Goal: Information Seeking & Learning: Check status

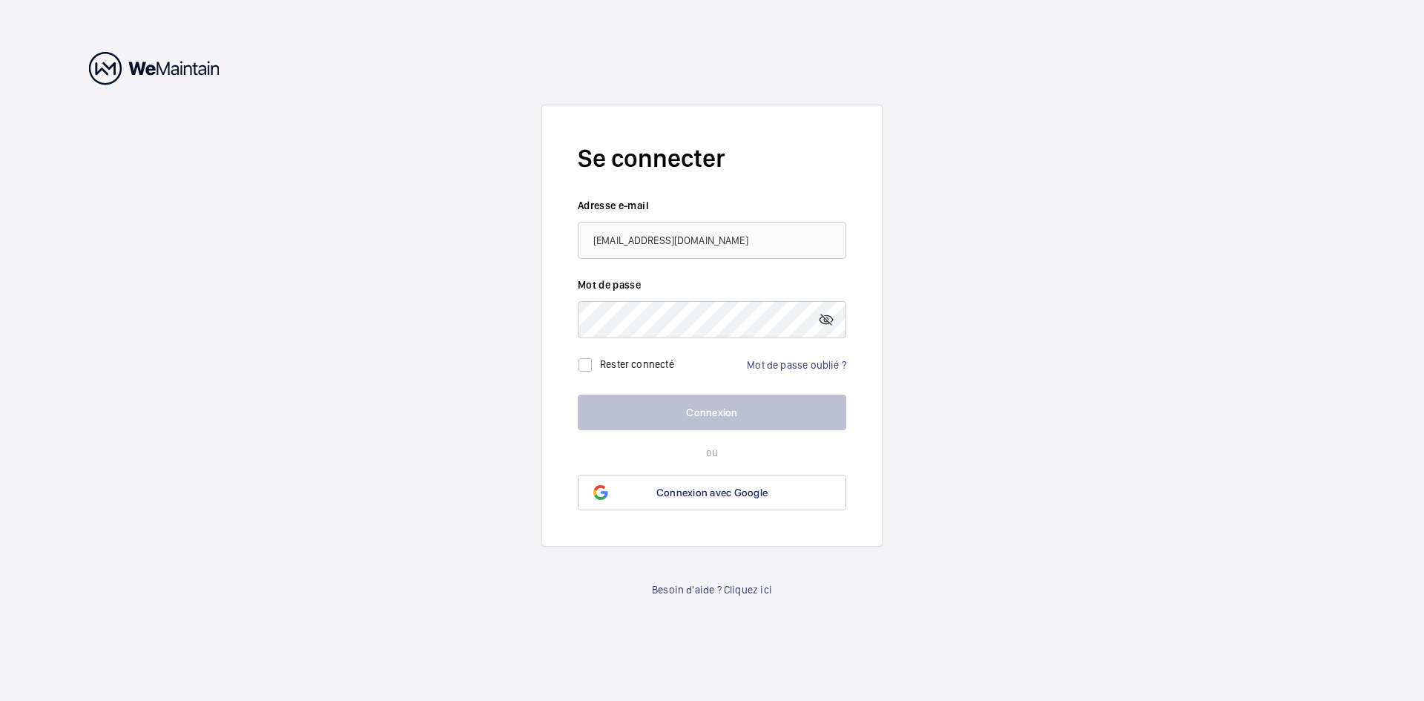
type input "[EMAIL_ADDRESS][DOMAIN_NAME]"
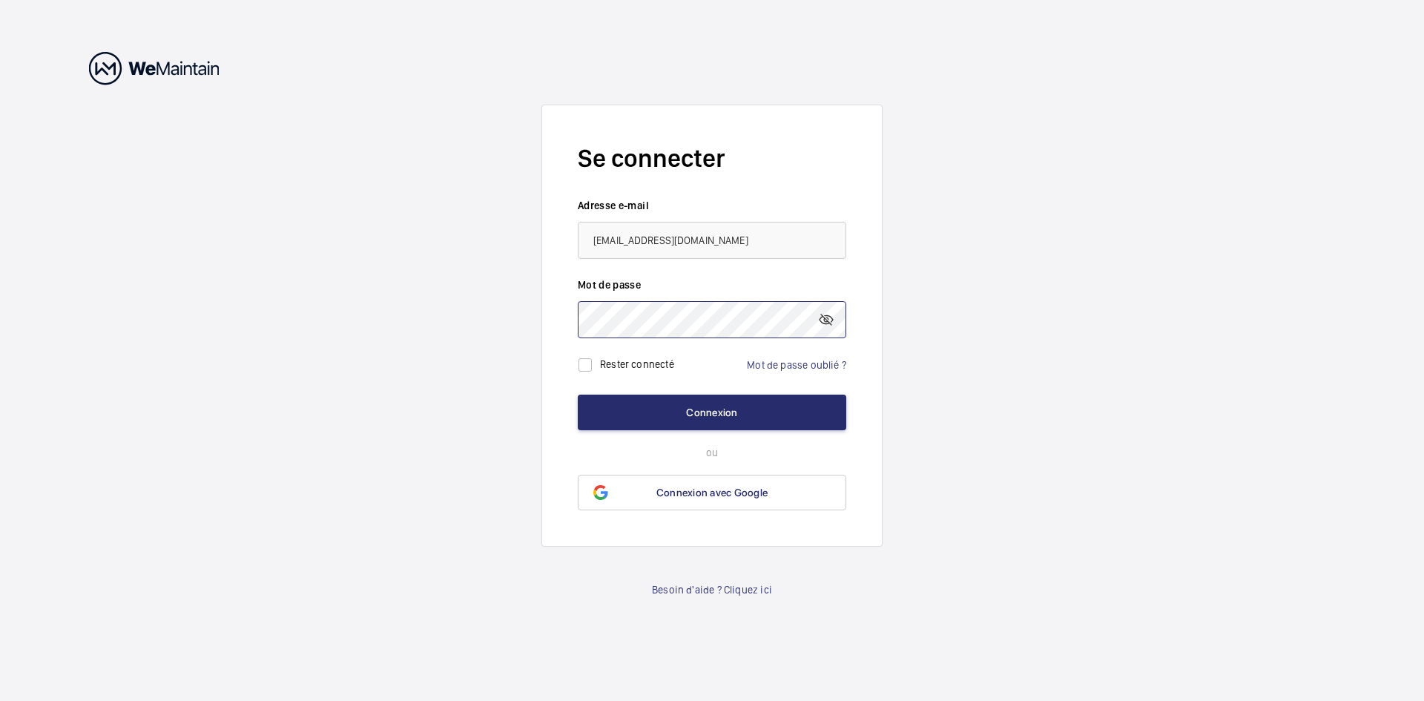
click at [578, 394] on button "Connexion" at bounding box center [712, 412] width 268 height 36
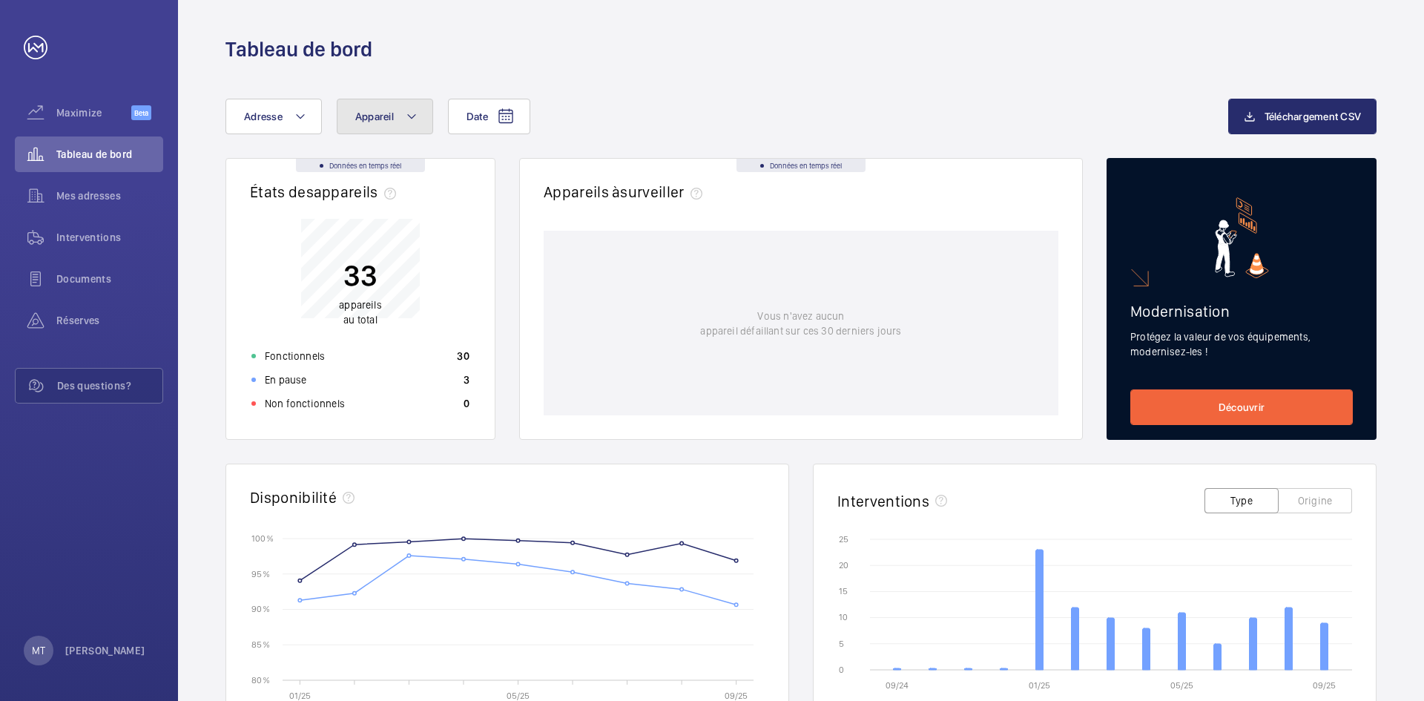
click at [407, 110] on mat-icon at bounding box center [412, 117] width 12 height 18
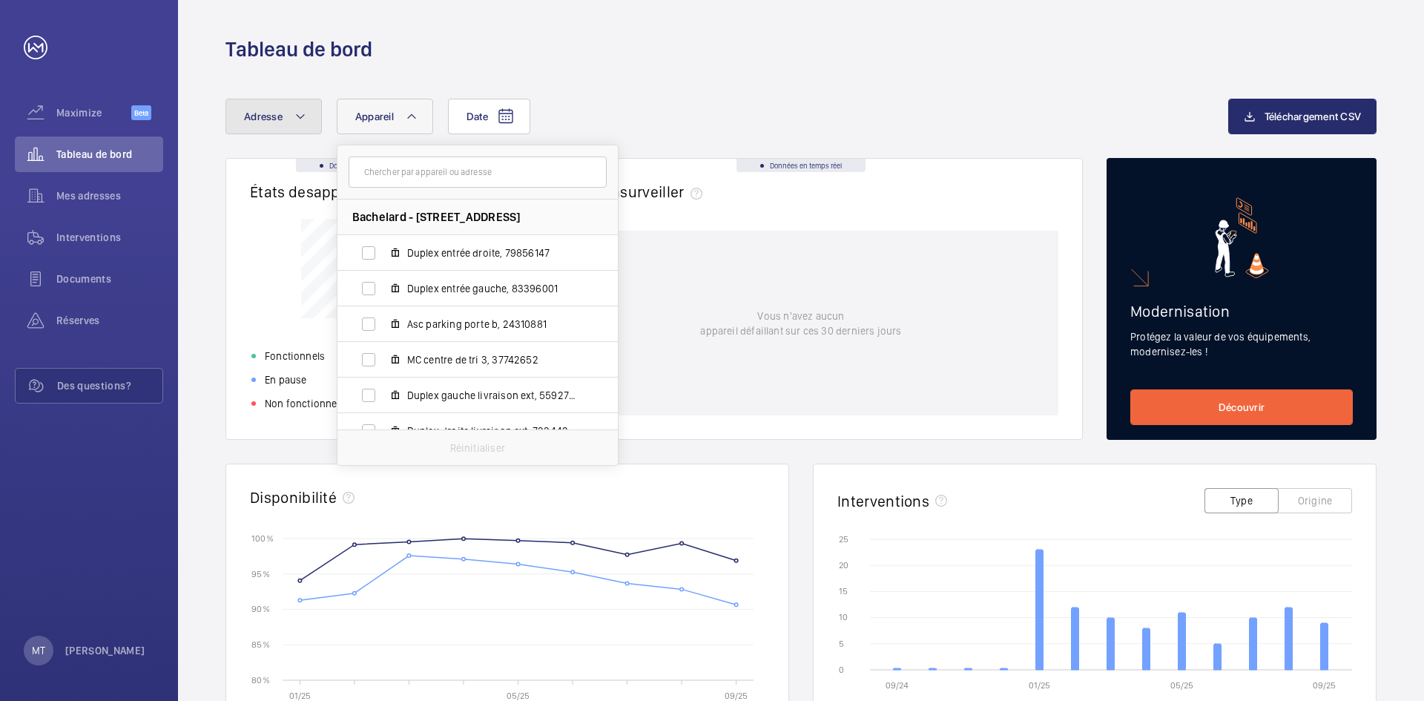
click at [289, 113] on button "Adresse" at bounding box center [273, 117] width 96 height 36
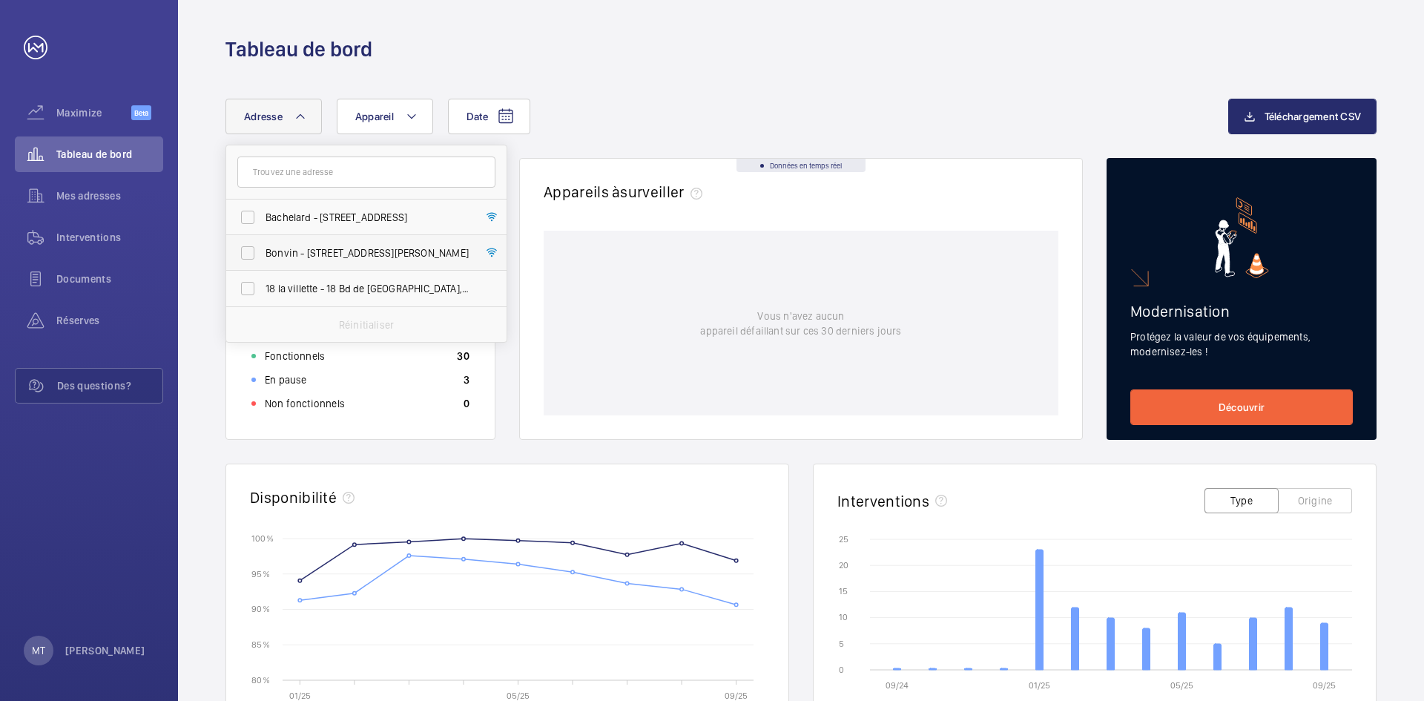
click at [326, 262] on label "Bonvin - [STREET_ADDRESS][PERSON_NAME]" at bounding box center [355, 253] width 258 height 36
click at [262, 262] on input "Bonvin - [STREET_ADDRESS][PERSON_NAME]" at bounding box center [248, 253] width 30 height 30
checkbox input "true"
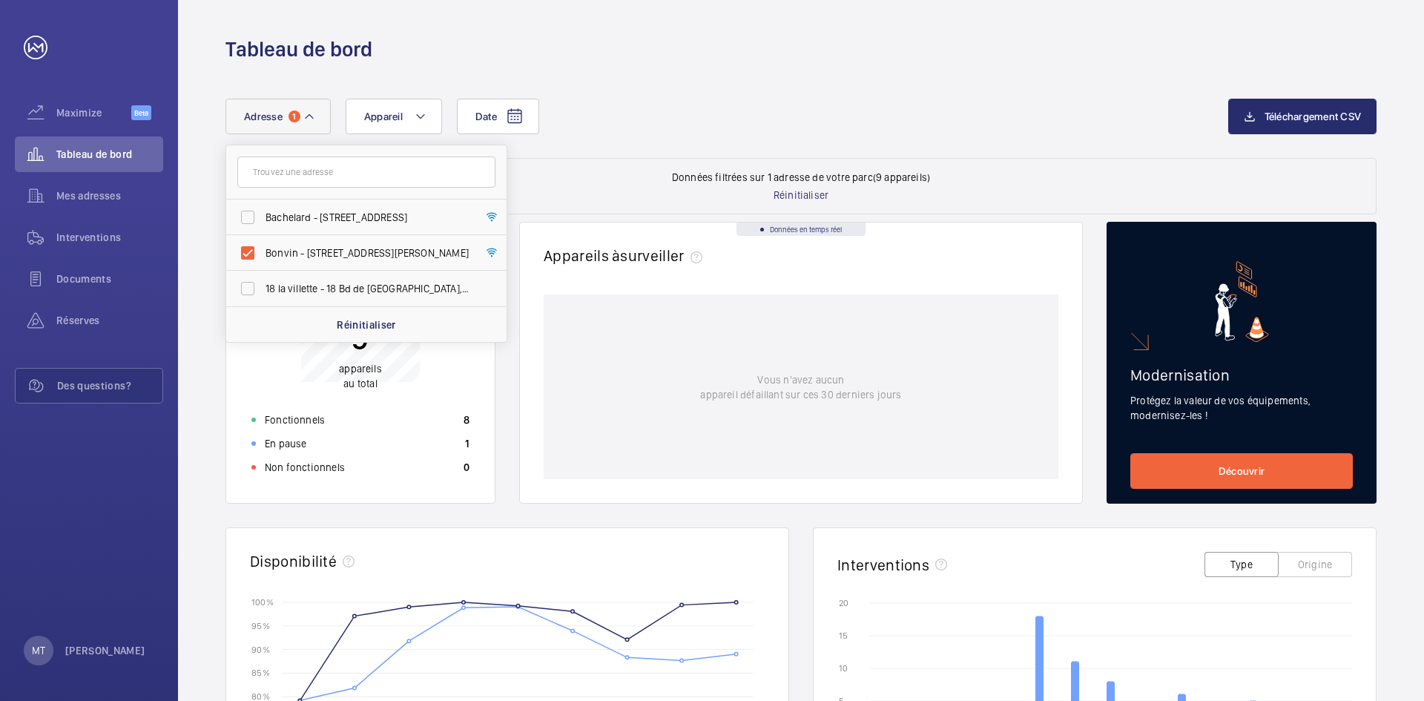
click at [702, 153] on div "Date Adresse 1 Bachelard - [STREET_ADDRESS][GEOGRAPHIC_DATA] - [STREET_ADDRESS]…" at bounding box center [800, 128] width 1151 height 59
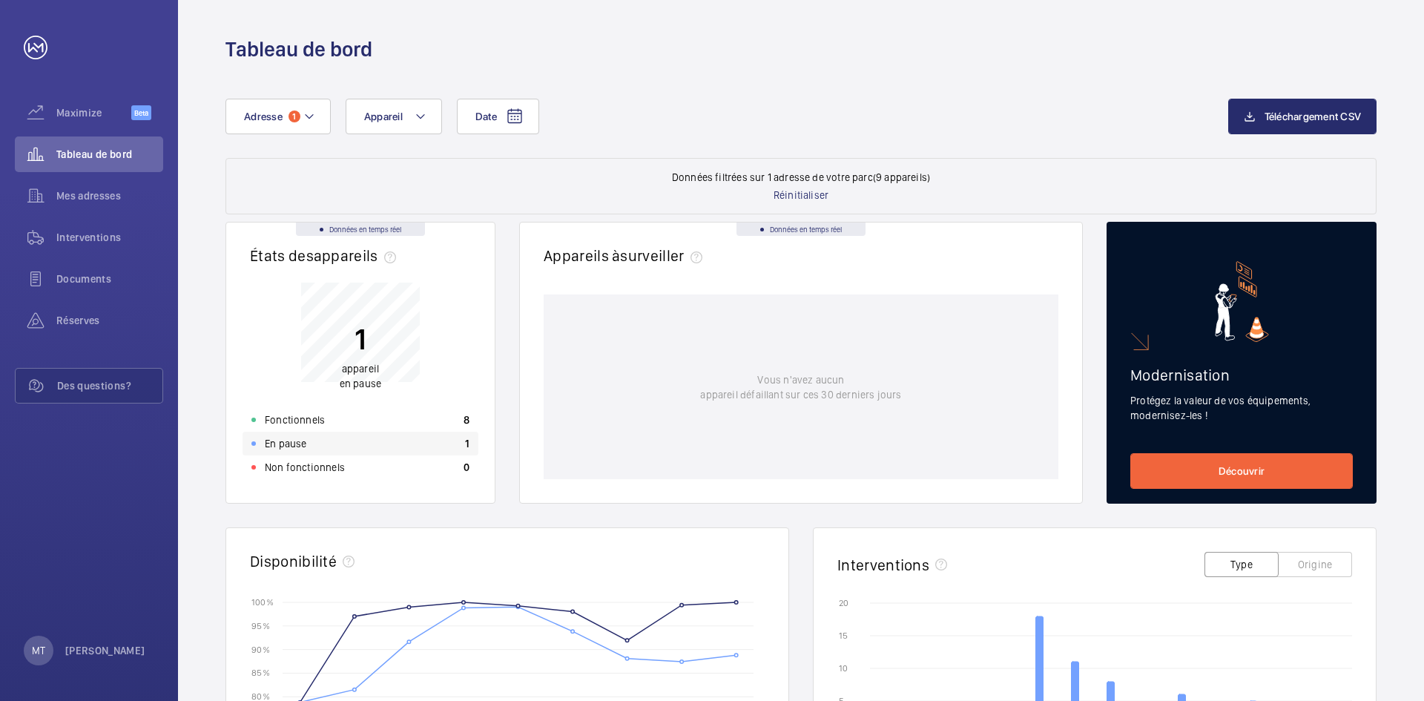
click at [295, 441] on p "En pause" at bounding box center [286, 443] width 42 height 15
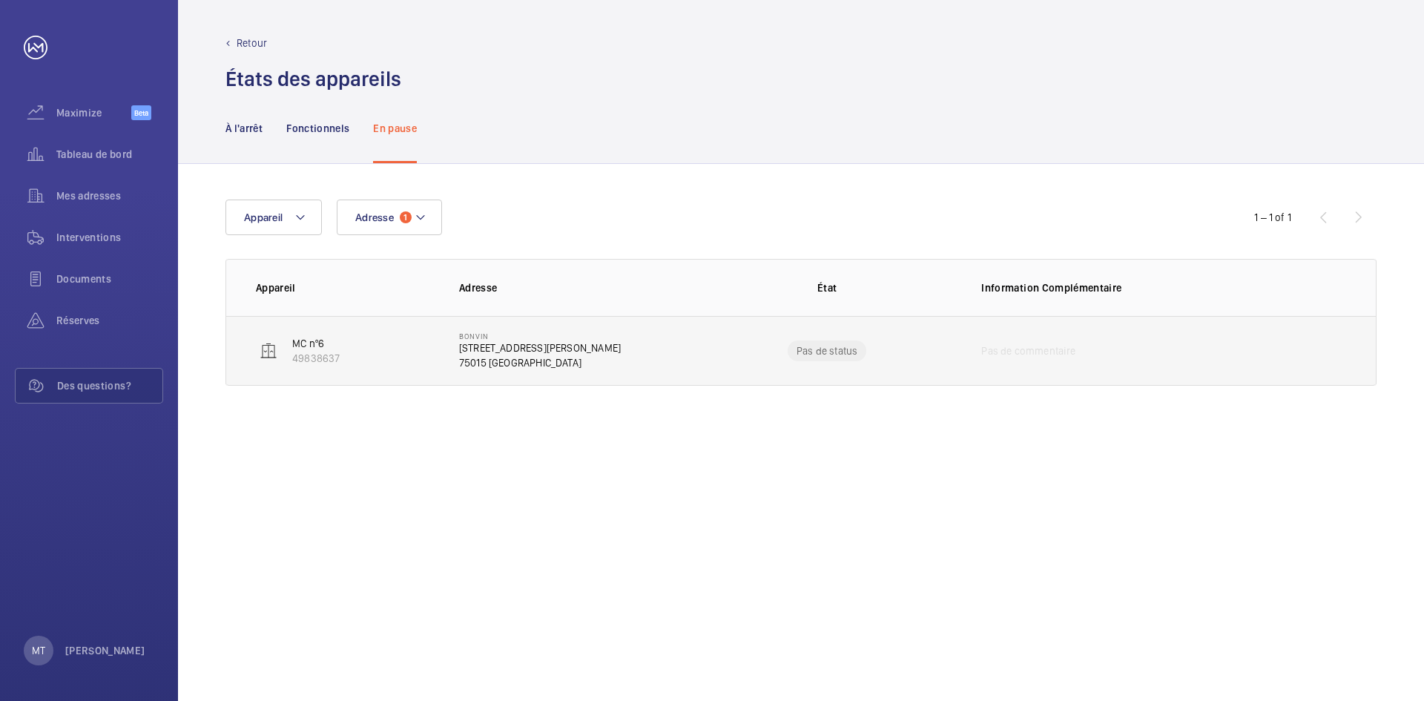
click at [828, 347] on p "Pas de status" at bounding box center [826, 350] width 61 height 15
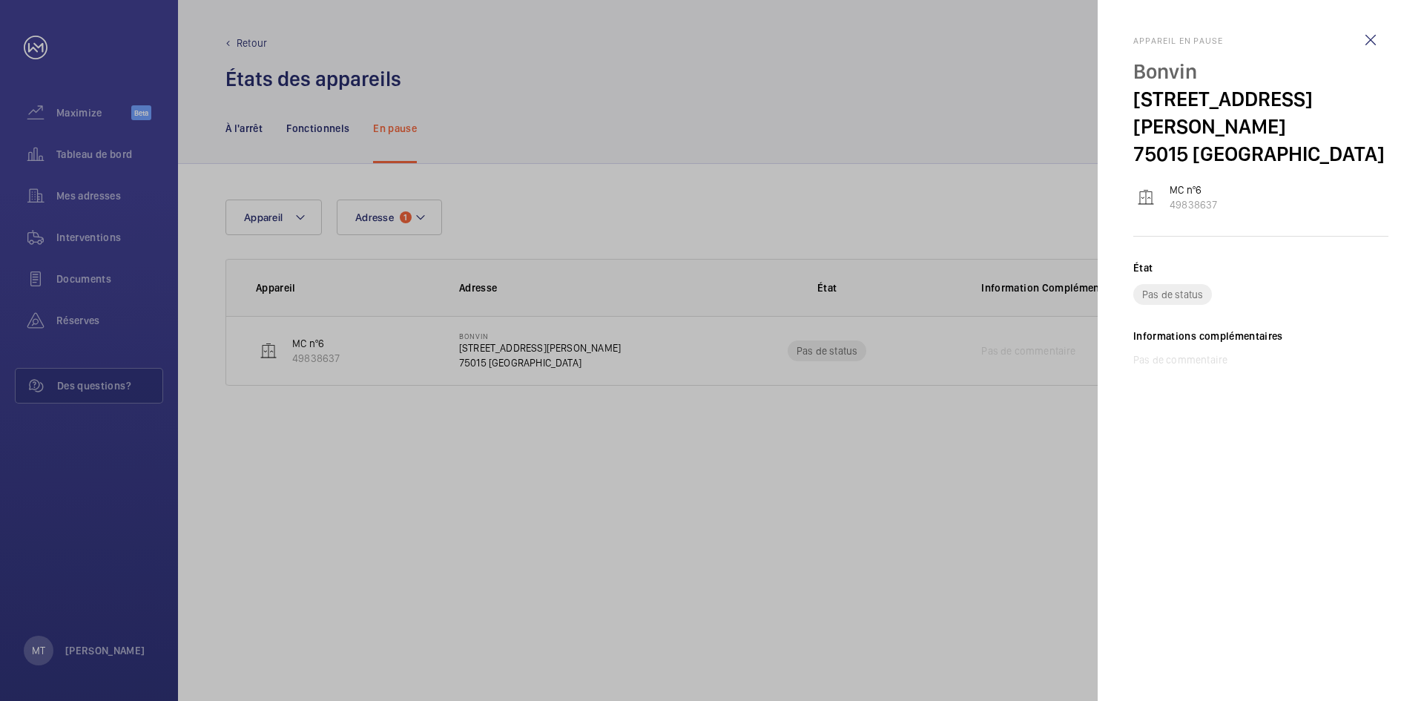
click at [909, 491] on div at bounding box center [712, 350] width 1424 height 701
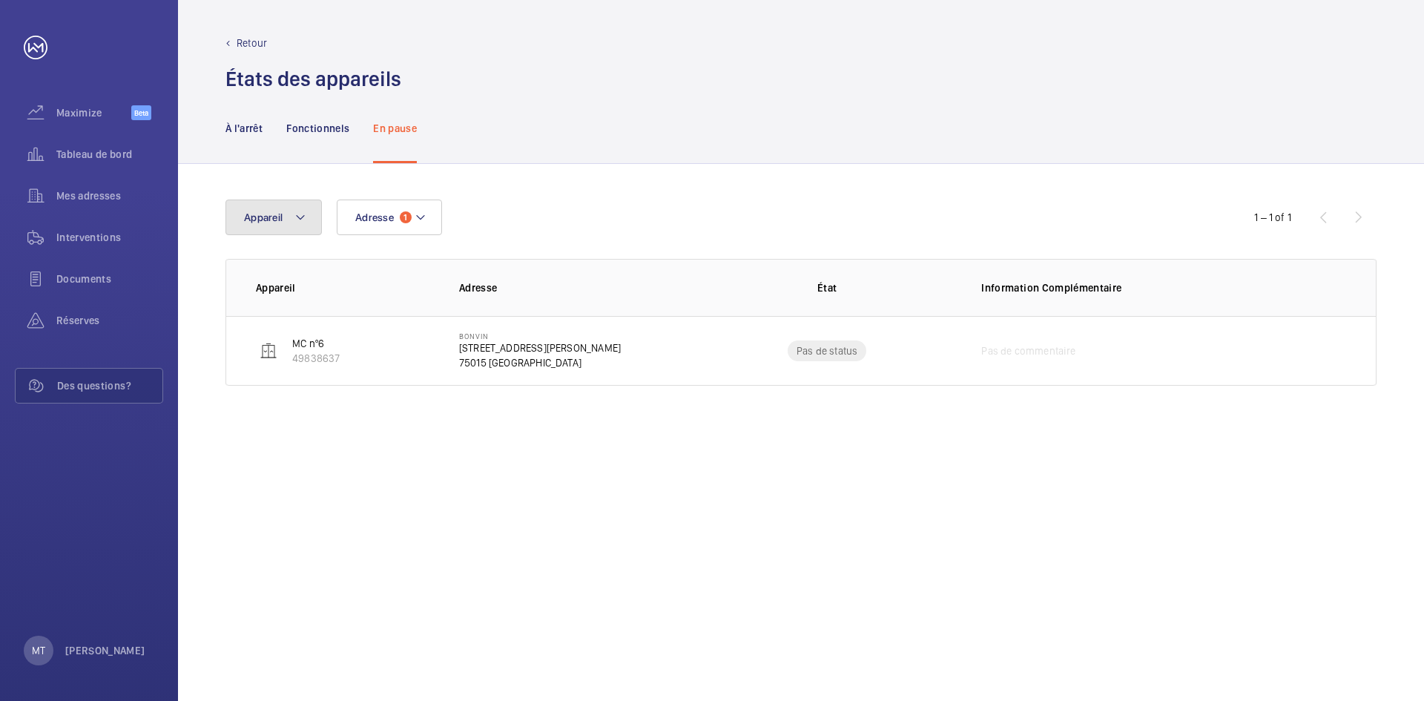
click at [300, 221] on mat-icon at bounding box center [300, 217] width 12 height 18
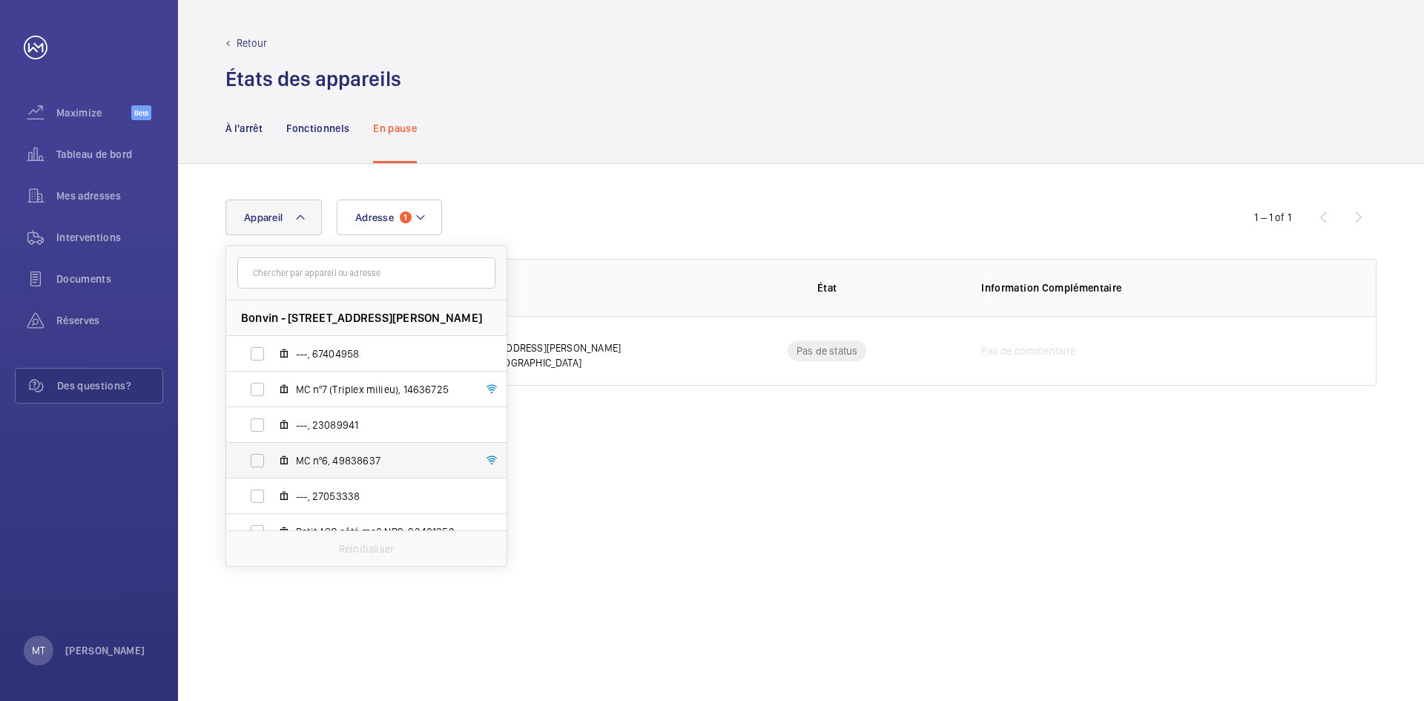
click at [383, 462] on span "MC nº6, 49838637" at bounding box center [382, 460] width 172 height 15
click at [272, 462] on input "MC nº6, 49838637" at bounding box center [257, 461] width 30 height 30
checkbox input "true"
click at [618, 465] on div "Adresse 1 Appareil 1 Bonvin - [STREET_ADDRESS][PERSON_NAME] ---, 67404958 MC nº…" at bounding box center [801, 432] width 1246 height 537
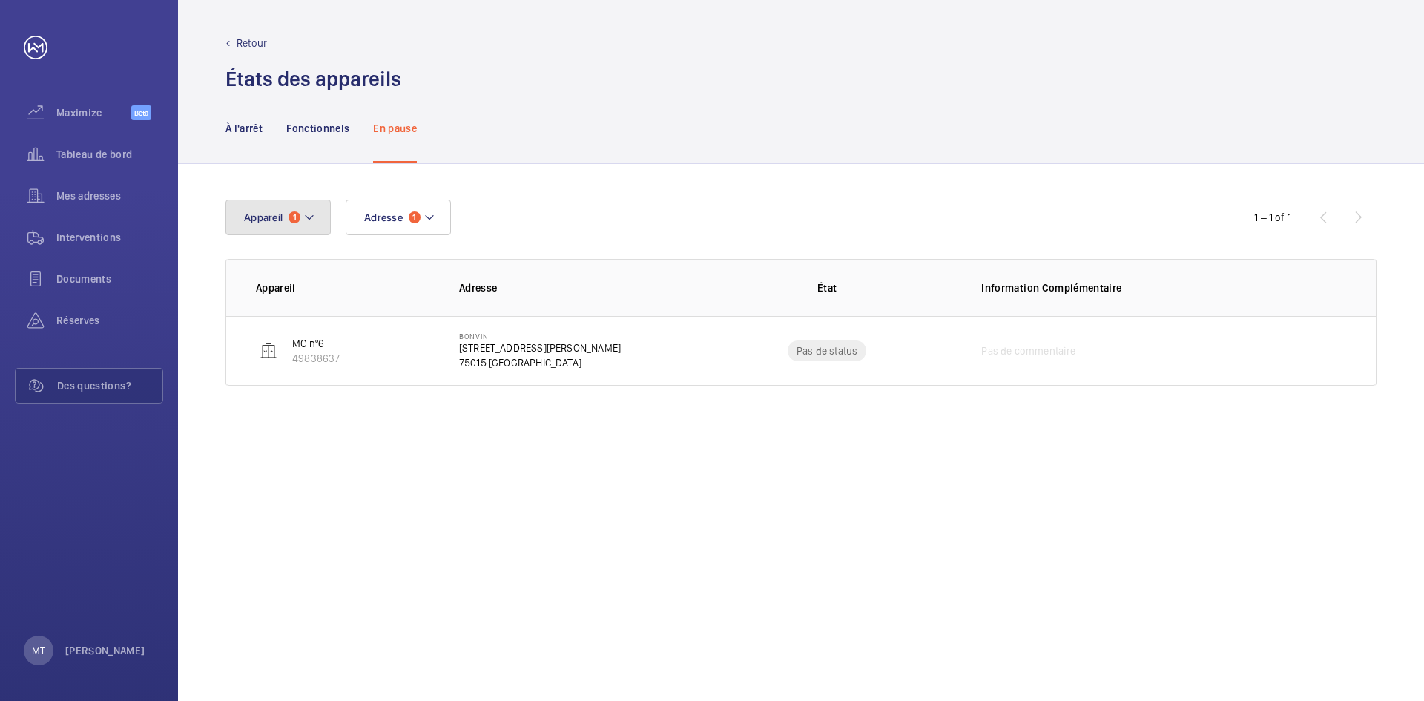
click at [311, 216] on mat-icon at bounding box center [309, 217] width 12 height 18
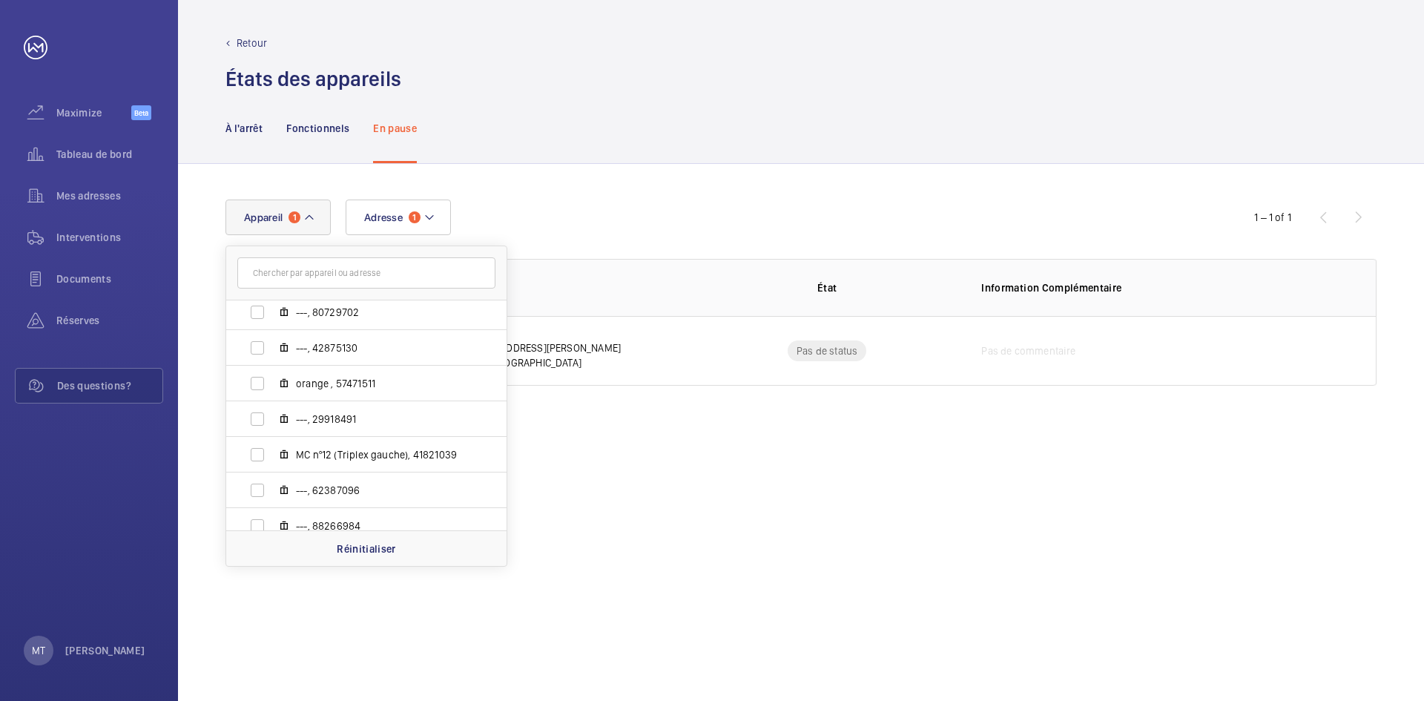
scroll to position [731, 0]
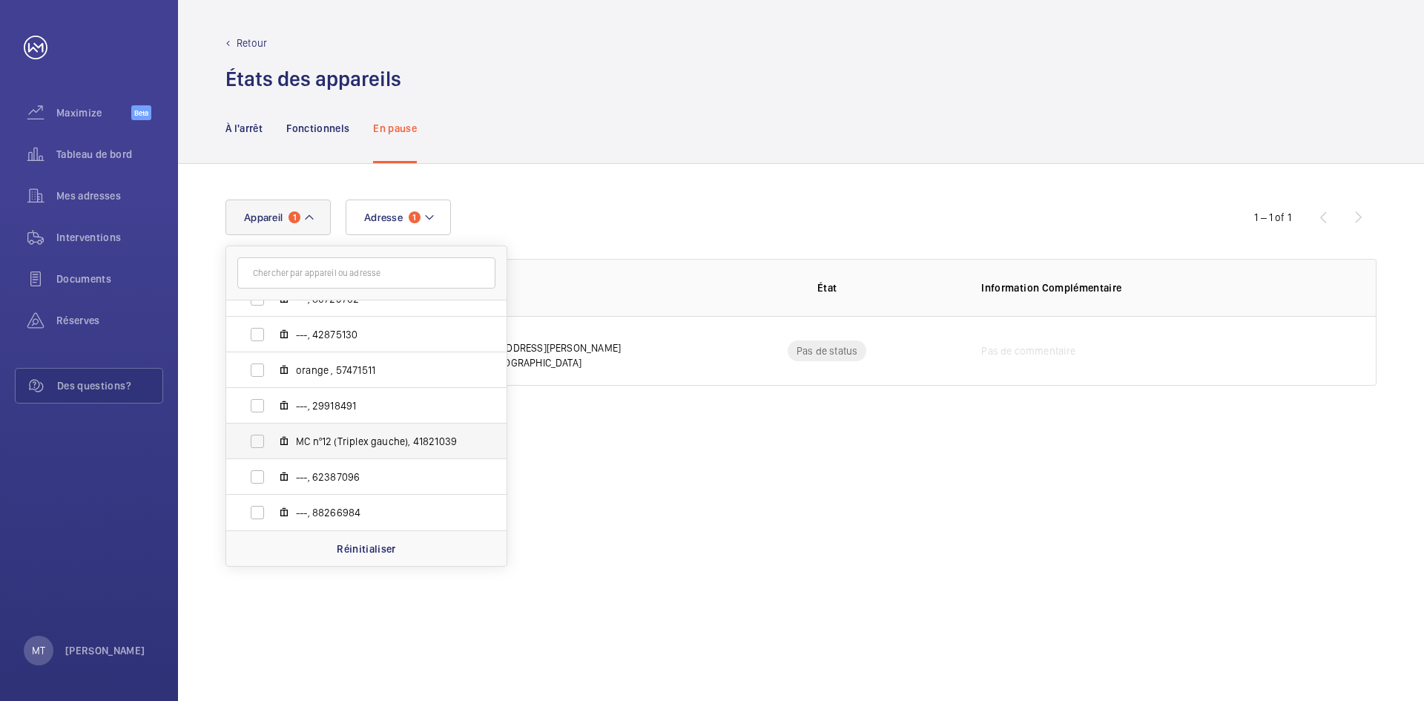
click at [428, 446] on span "MC nº12 (Triplex gauche), 41821039" at bounding box center [382, 441] width 172 height 15
click at [272, 446] on input "MC nº12 (Triplex gauche), 41821039" at bounding box center [257, 441] width 30 height 30
checkbox input "true"
click at [832, 481] on div "Adresse 1 Appareil 2 Bonvin - [STREET_ADDRESS][PERSON_NAME] ---, 67404958 MC nº…" at bounding box center [801, 432] width 1246 height 537
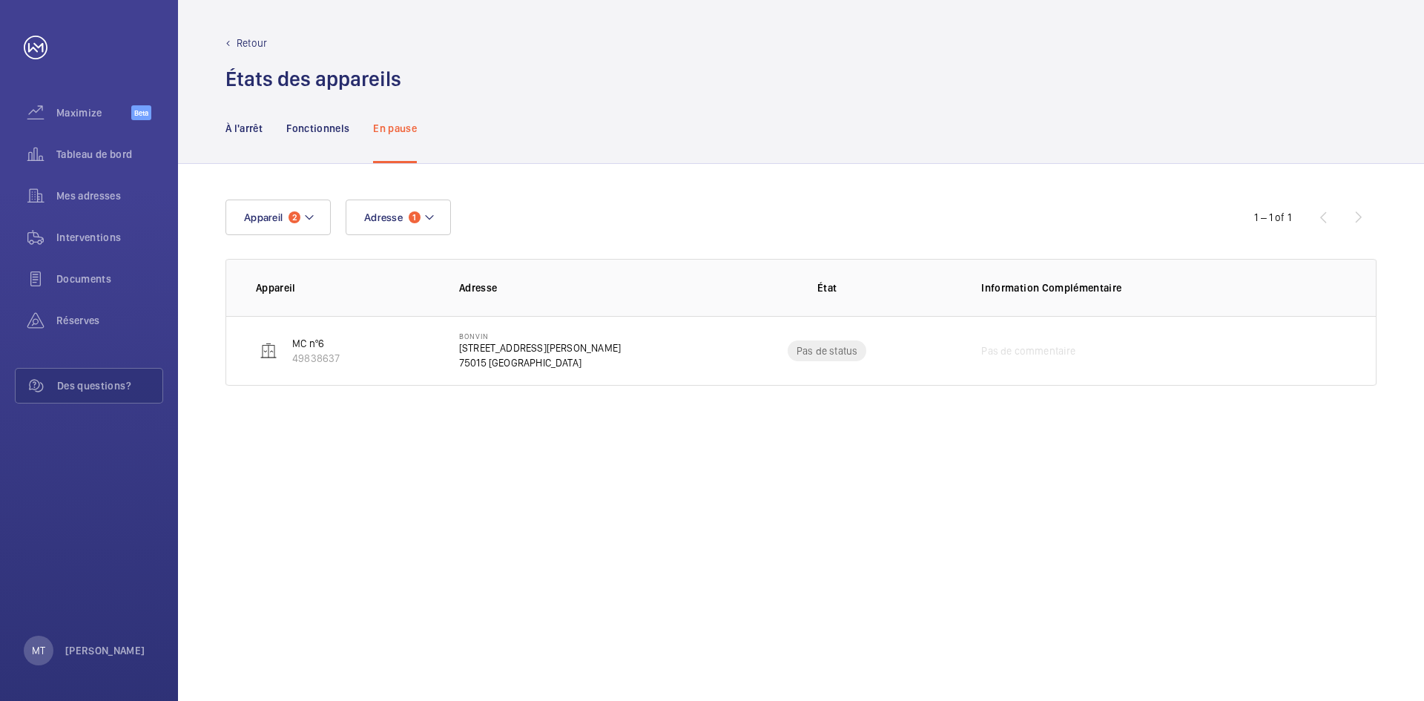
click at [570, 453] on div "Adresse 1 Appareil 2 1 – 1 of 1 Appareil Adresse État Information Complémentair…" at bounding box center [801, 432] width 1246 height 537
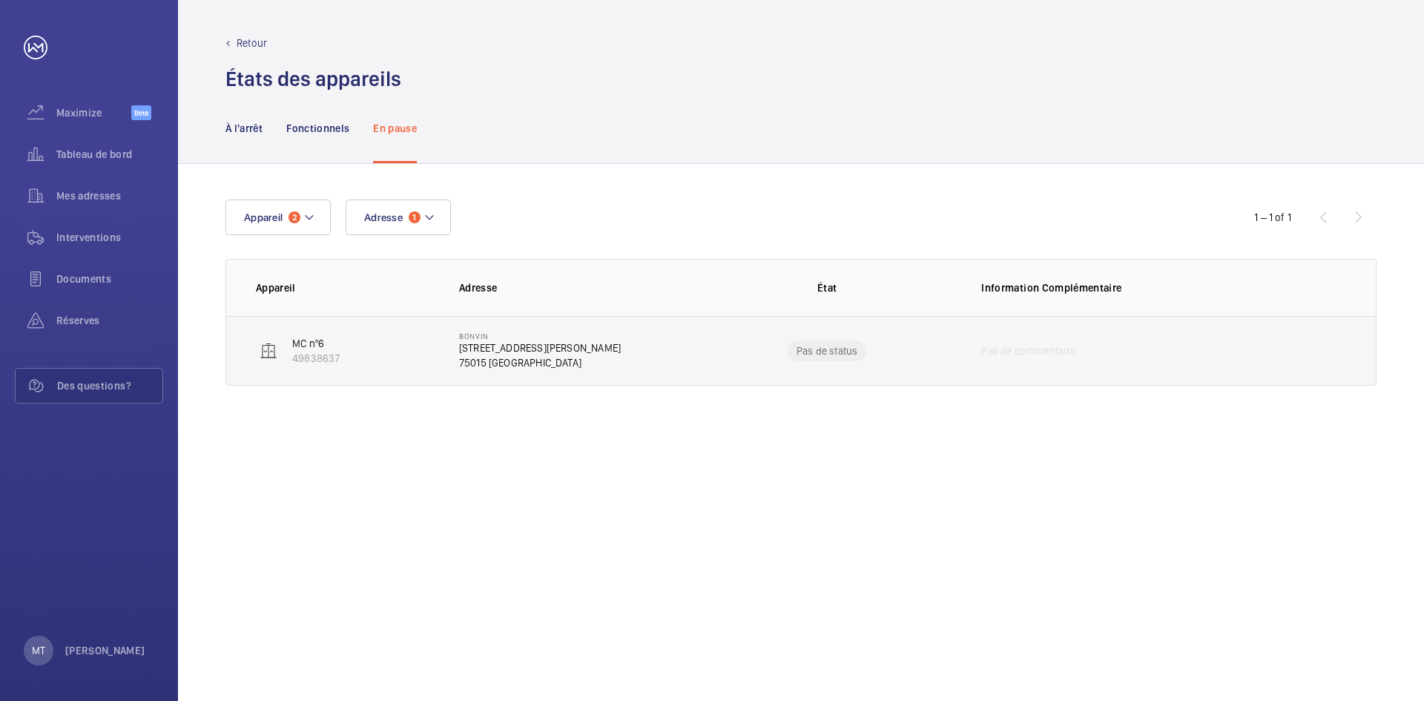
click at [305, 347] on p "MC nº6" at bounding box center [315, 343] width 47 height 15
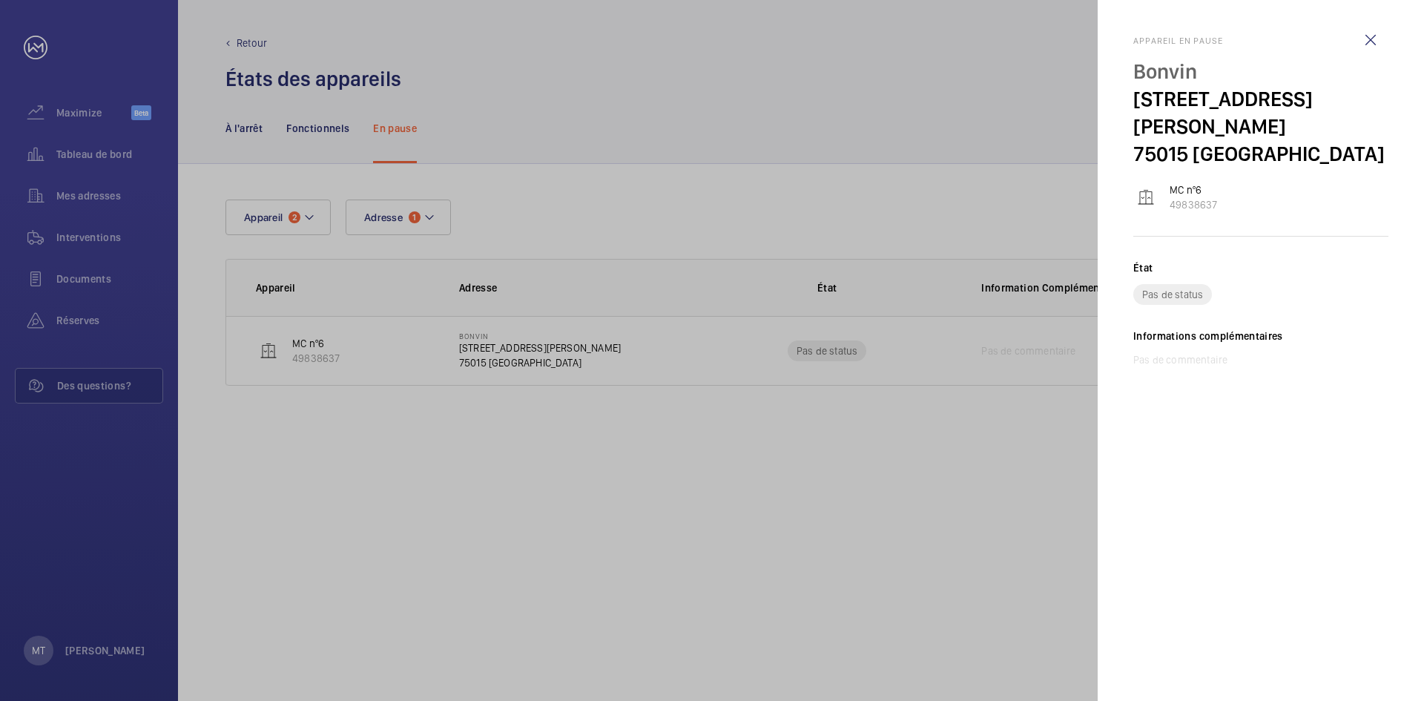
click at [942, 452] on div at bounding box center [712, 350] width 1424 height 701
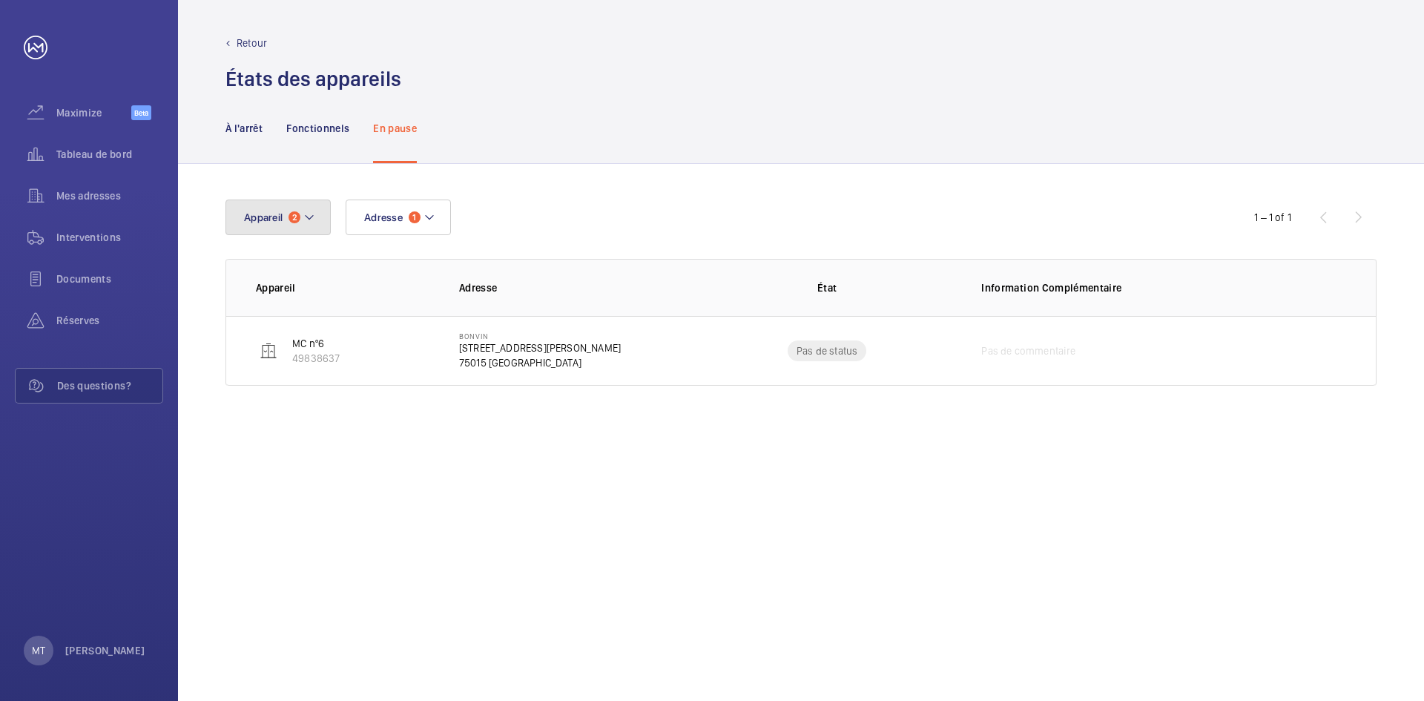
click at [306, 217] on mat-icon at bounding box center [309, 217] width 12 height 18
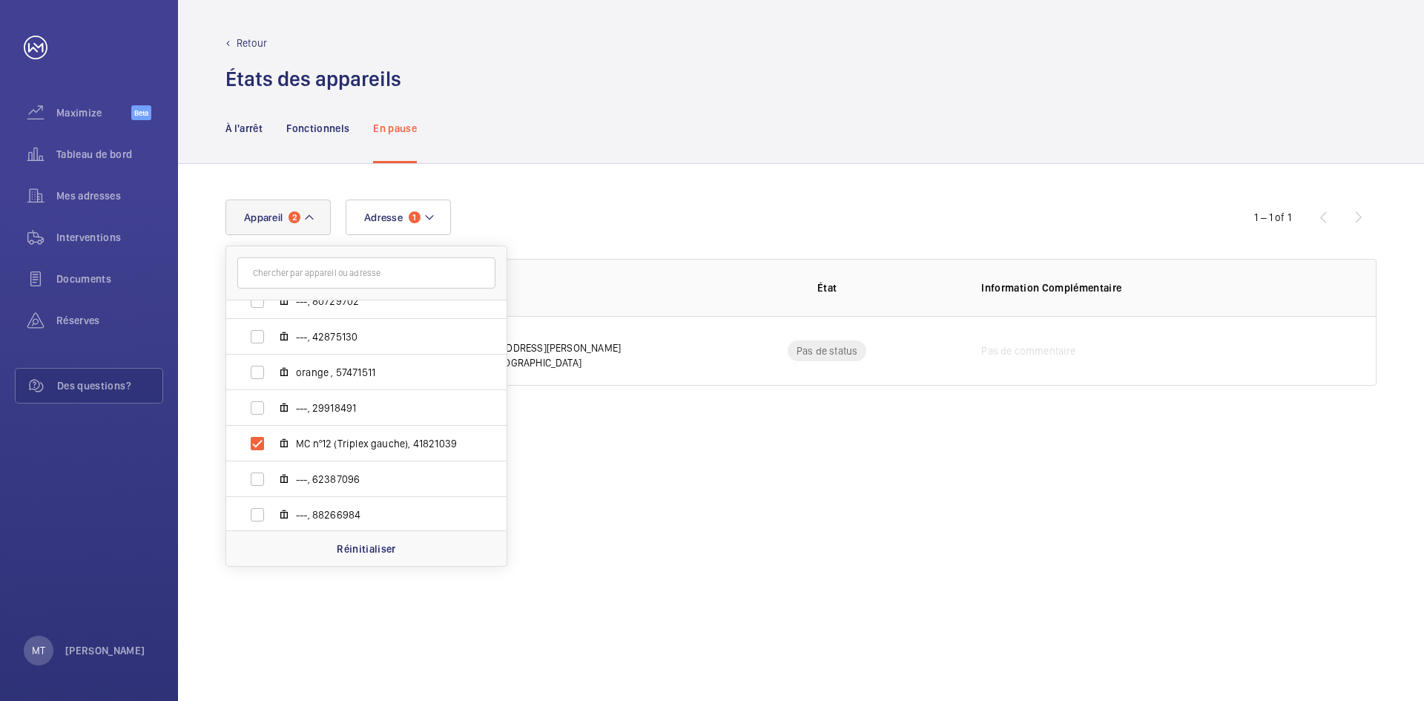
scroll to position [731, 0]
click at [381, 442] on span "MC nº12 (Triplex gauche), 41821039" at bounding box center [382, 441] width 172 height 15
click at [272, 442] on input "MC nº12 (Triplex gauche), 41821039" at bounding box center [257, 441] width 30 height 30
click at [381, 442] on span "MC nº12 (Triplex gauche), 41821039" at bounding box center [382, 441] width 172 height 15
click at [272, 442] on input "MC nº12 (Triplex gauche), 41821039" at bounding box center [257, 441] width 30 height 30
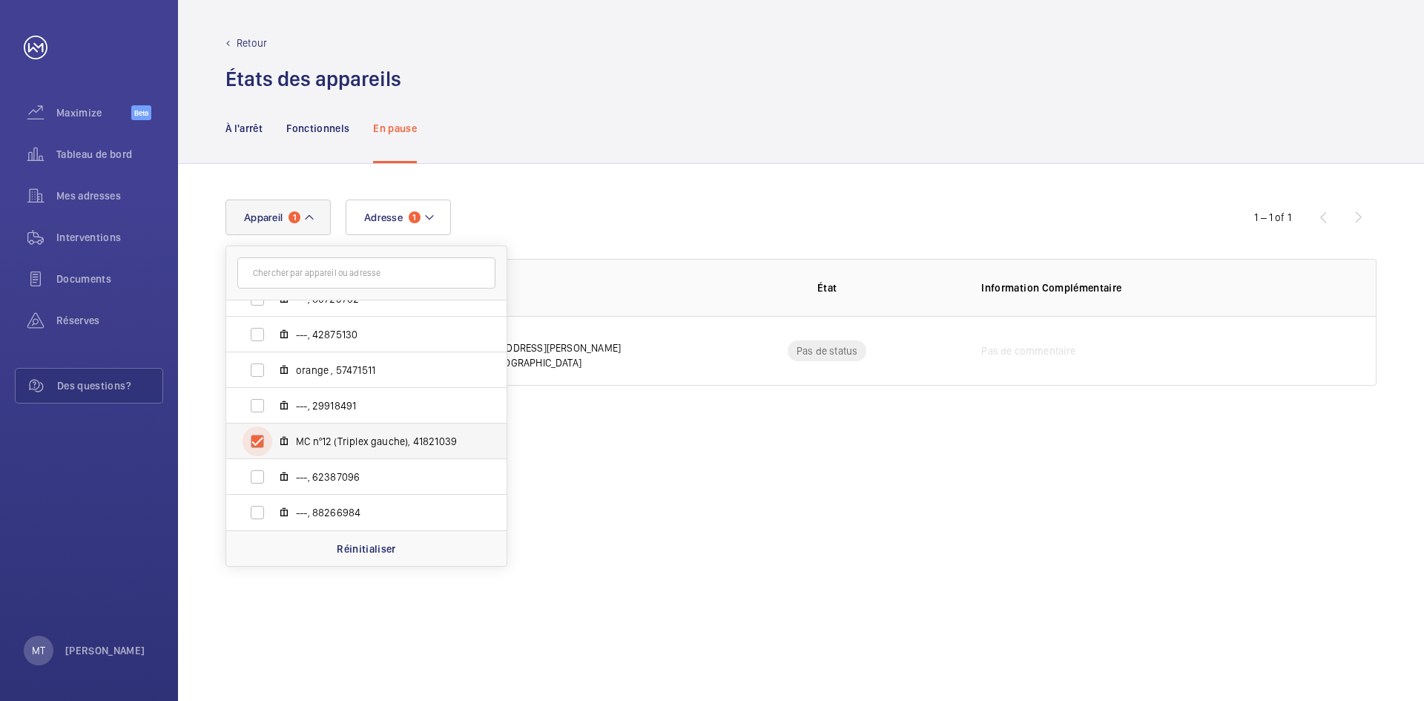
checkbox input "true"
click at [263, 477] on input "---, 62387096" at bounding box center [257, 477] width 30 height 30
checkbox input "true"
click at [258, 504] on input "---, 88266984" at bounding box center [257, 513] width 30 height 30
checkbox input "true"
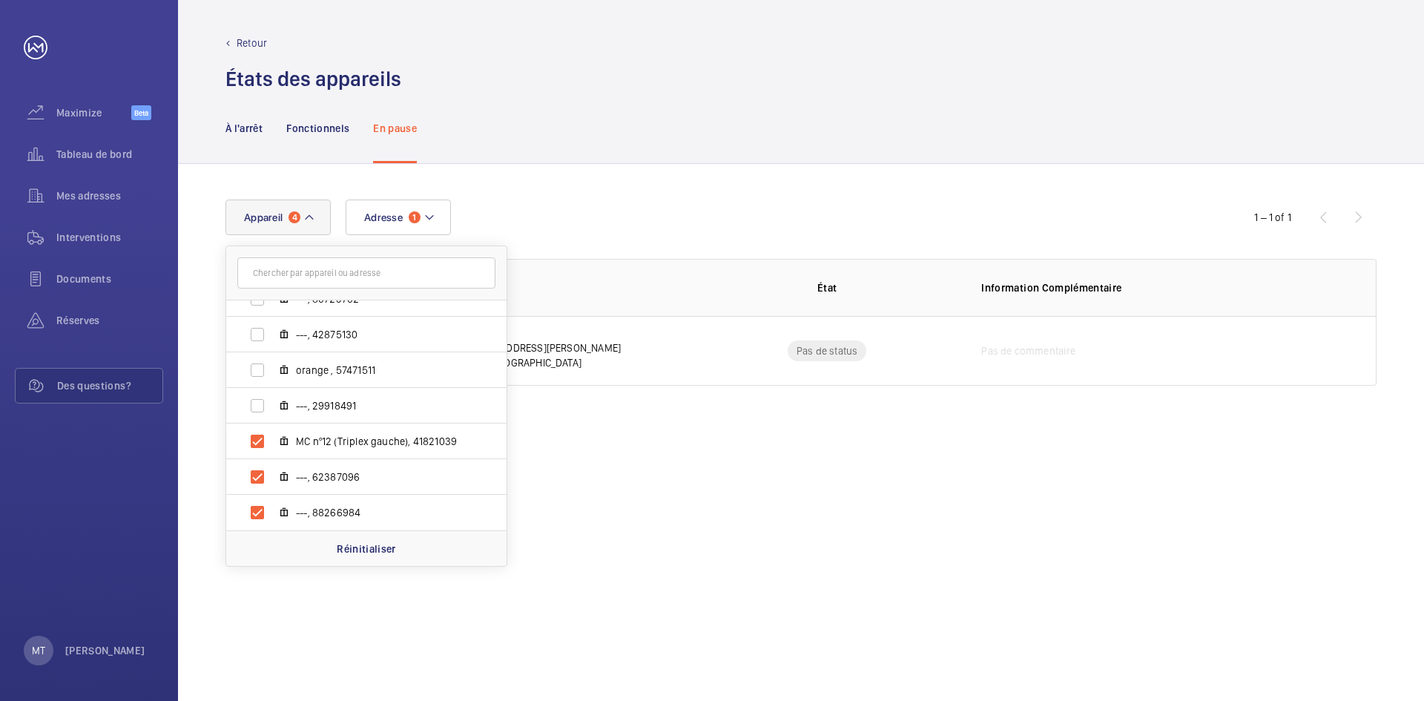
drag, startPoint x: 644, startPoint y: 532, endPoint x: 423, endPoint y: 534, distance: 221.7
click at [644, 532] on div "Adresse 1 Appareil 4 Bonvin - [STREET_ADDRESS][PERSON_NAME] ---, 67404958 MC nº…" at bounding box center [801, 432] width 1246 height 537
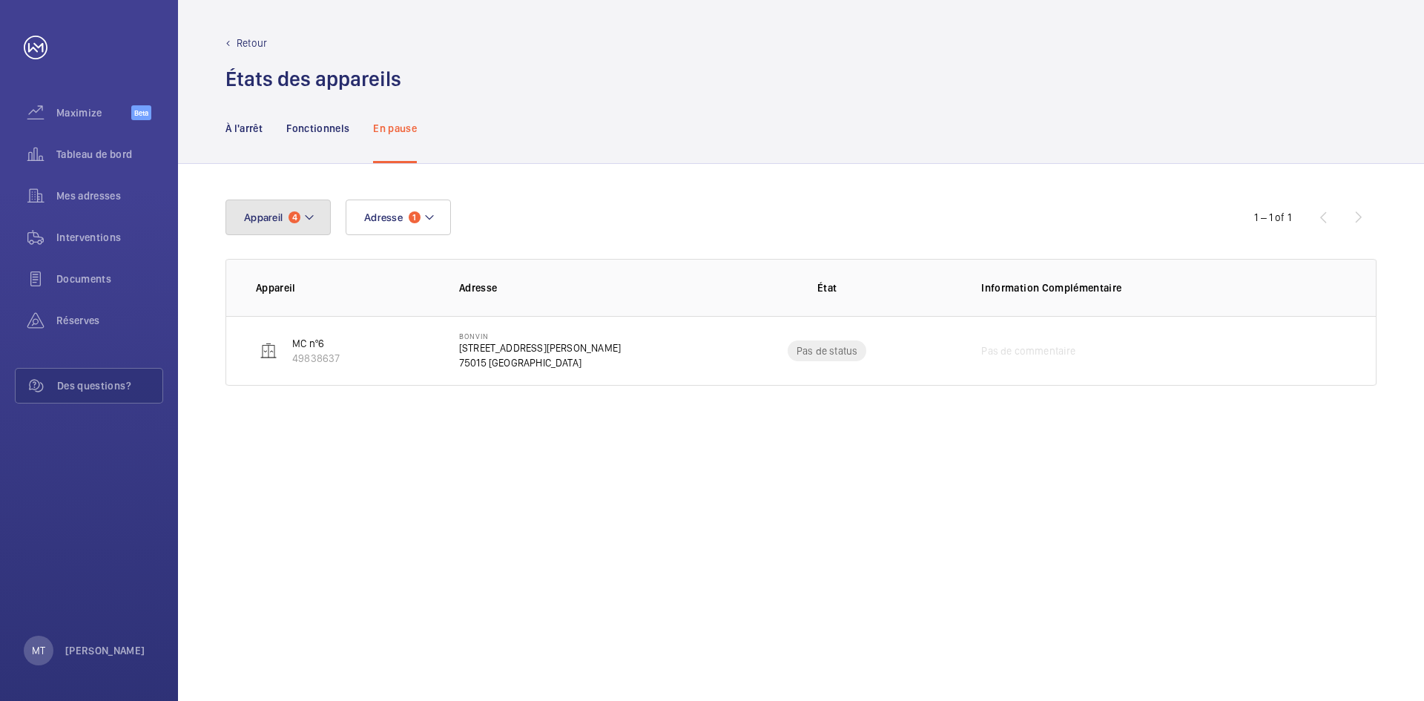
click at [315, 219] on button "Appareil 4" at bounding box center [277, 217] width 105 height 36
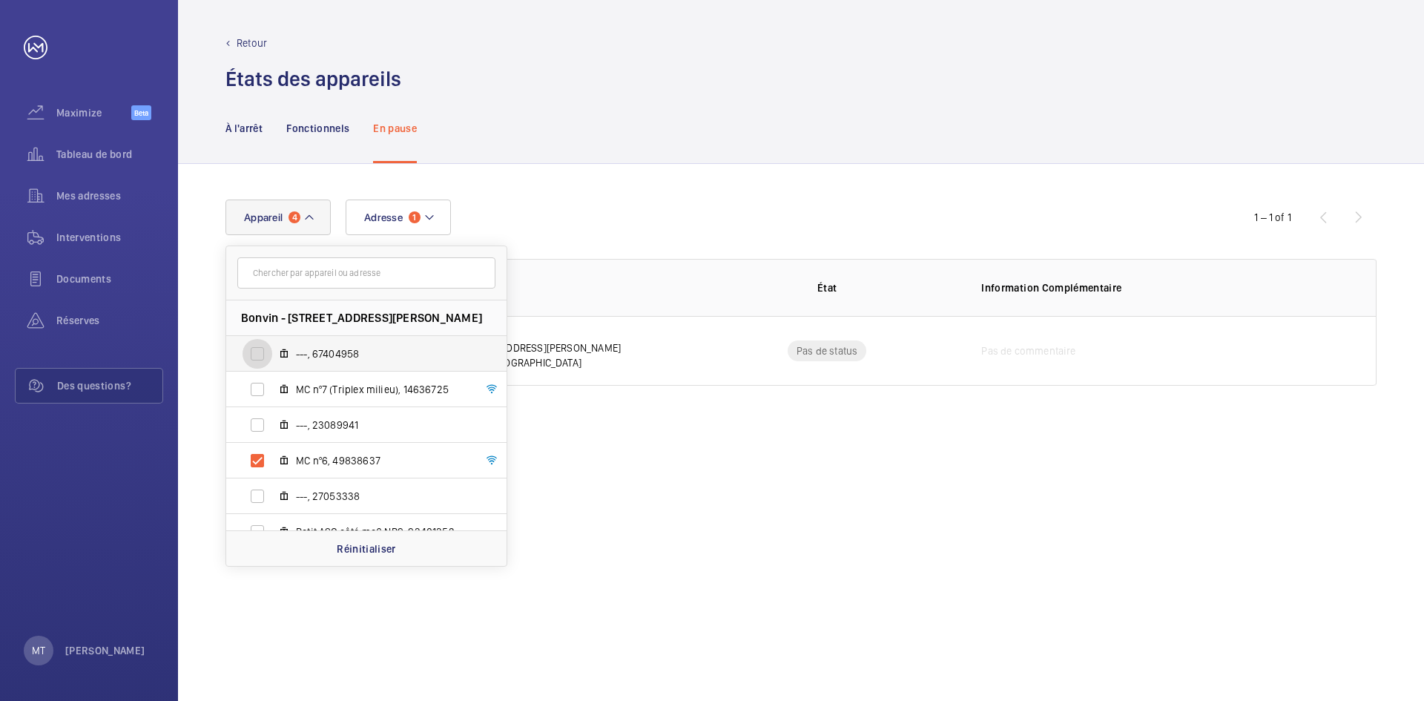
click at [259, 353] on input "---, 67404958" at bounding box center [257, 354] width 30 height 30
checkbox input "true"
click at [254, 386] on input "MC nº7 (Triplex milieu), 14636725" at bounding box center [257, 389] width 30 height 30
checkbox input "true"
click at [260, 431] on input "---, 23089941" at bounding box center [257, 425] width 30 height 30
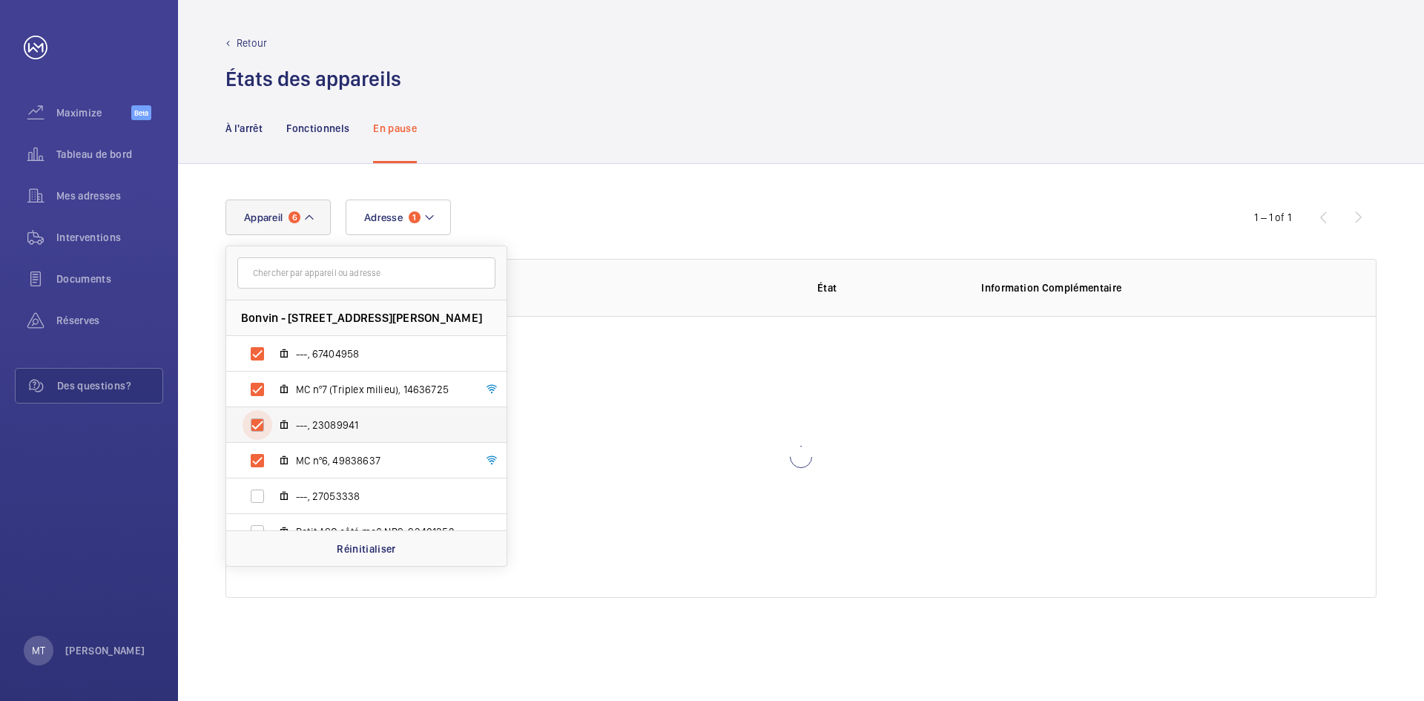
checkbox input "true"
click at [369, 545] on p "Réinitialiser" at bounding box center [366, 548] width 59 height 15
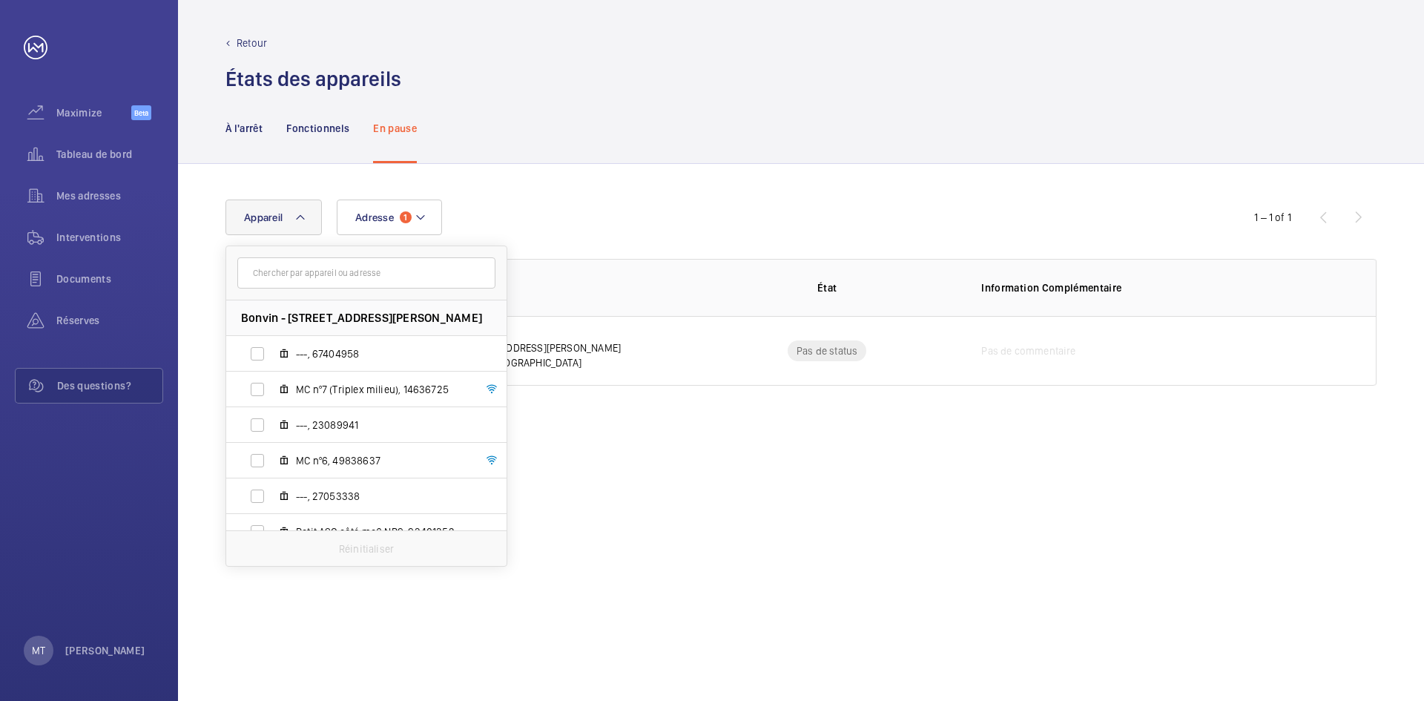
click at [597, 489] on div "Adresse 1 Appareil Bonvin - [STREET_ADDRESS][PERSON_NAME] ---, 67404958 MC nº7 …" at bounding box center [801, 432] width 1246 height 537
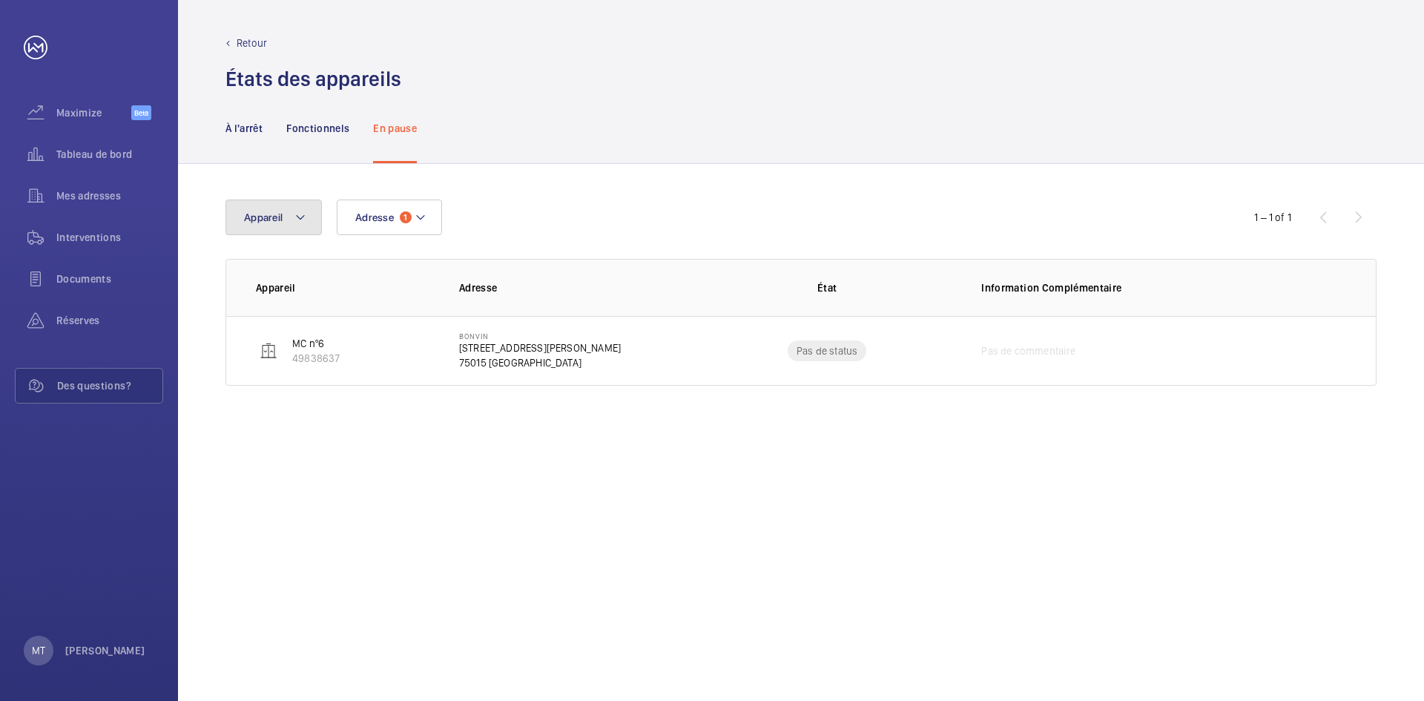
click at [294, 214] on mat-icon at bounding box center [300, 217] width 12 height 18
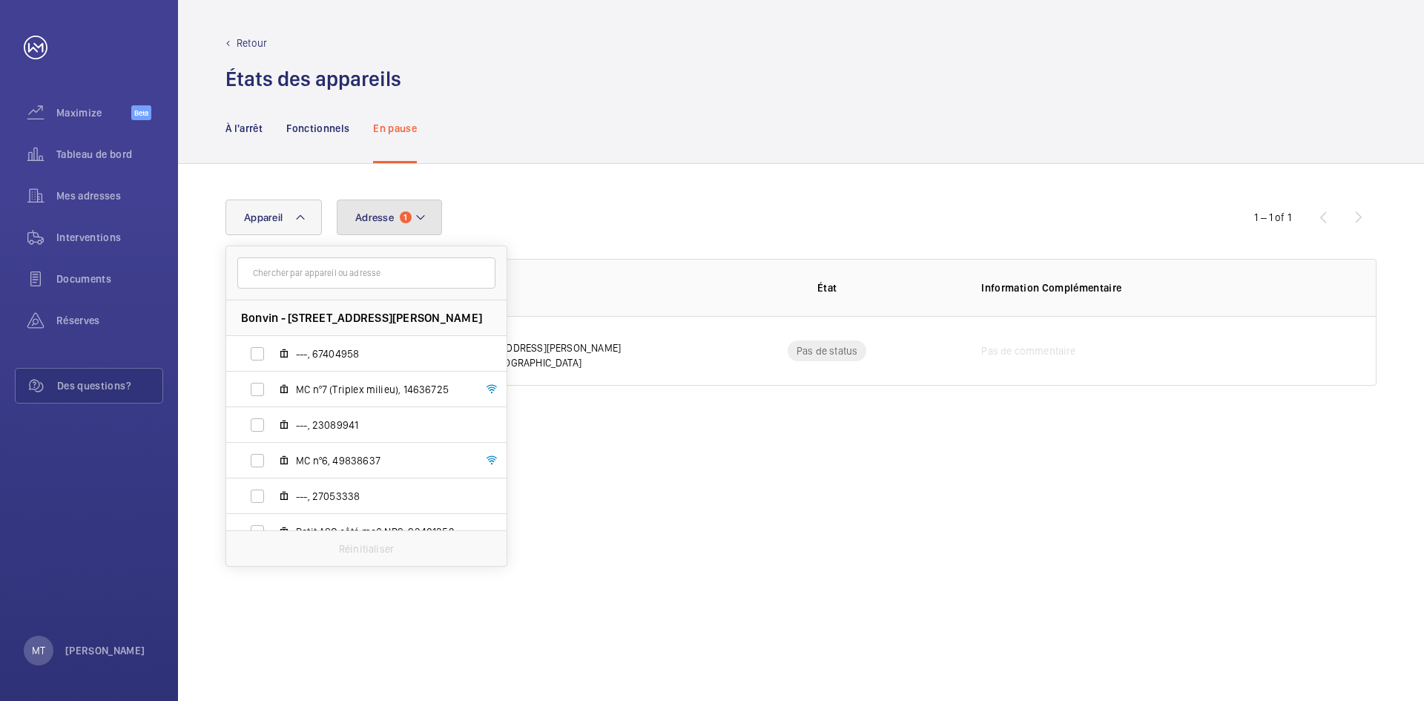
click at [420, 219] on mat-icon at bounding box center [420, 217] width 12 height 18
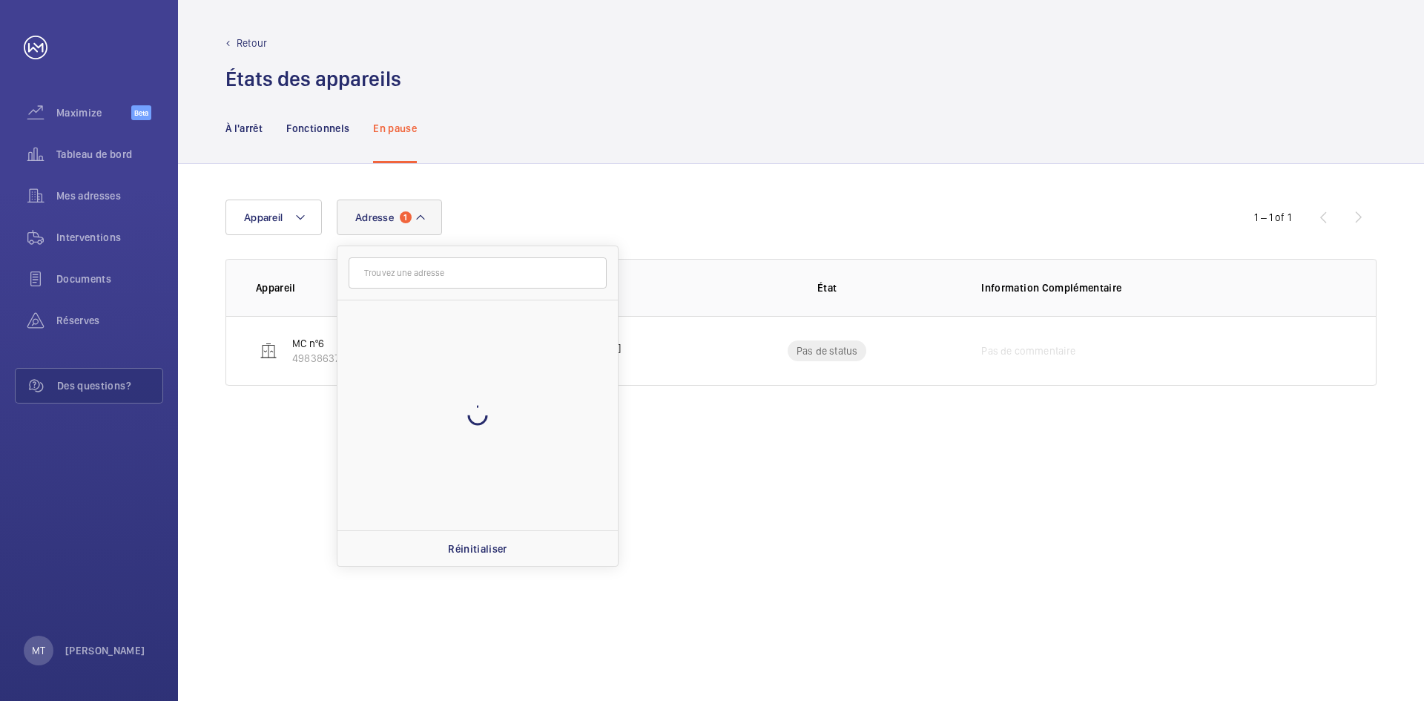
click at [505, 207] on div "Adresse [STREET_ADDRESS]" at bounding box center [711, 217] width 973 height 36
click at [437, 214] on button "Adresse 1" at bounding box center [389, 217] width 105 height 36
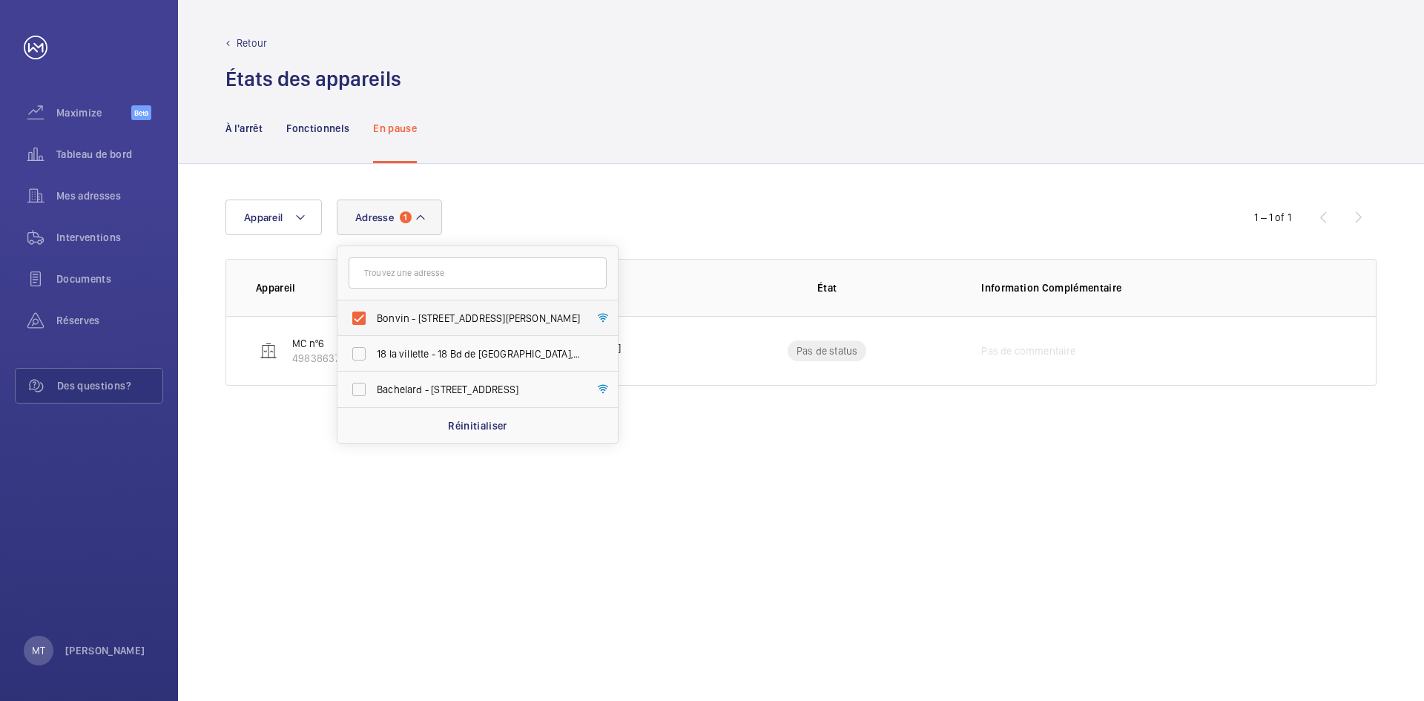
click at [480, 317] on span "Bonvin - [STREET_ADDRESS][PERSON_NAME]" at bounding box center [479, 318] width 204 height 15
click at [374, 317] on input "Bonvin - [STREET_ADDRESS][PERSON_NAME]" at bounding box center [359, 318] width 30 height 30
checkbox input "false"
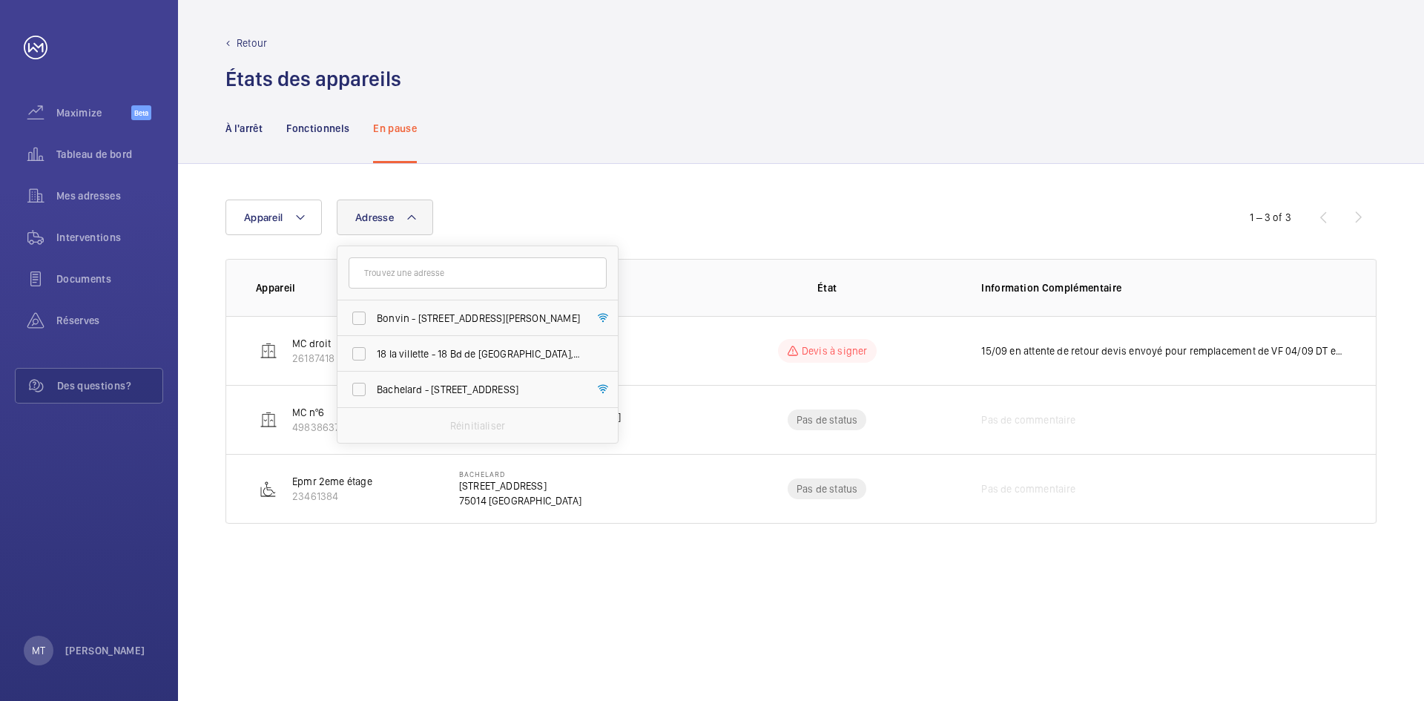
click at [713, 176] on div "Adresse Bonvin - [STREET_ADDRESS][PERSON_NAME] 18 la villette - [STREET_ADDRESS…" at bounding box center [801, 432] width 1246 height 537
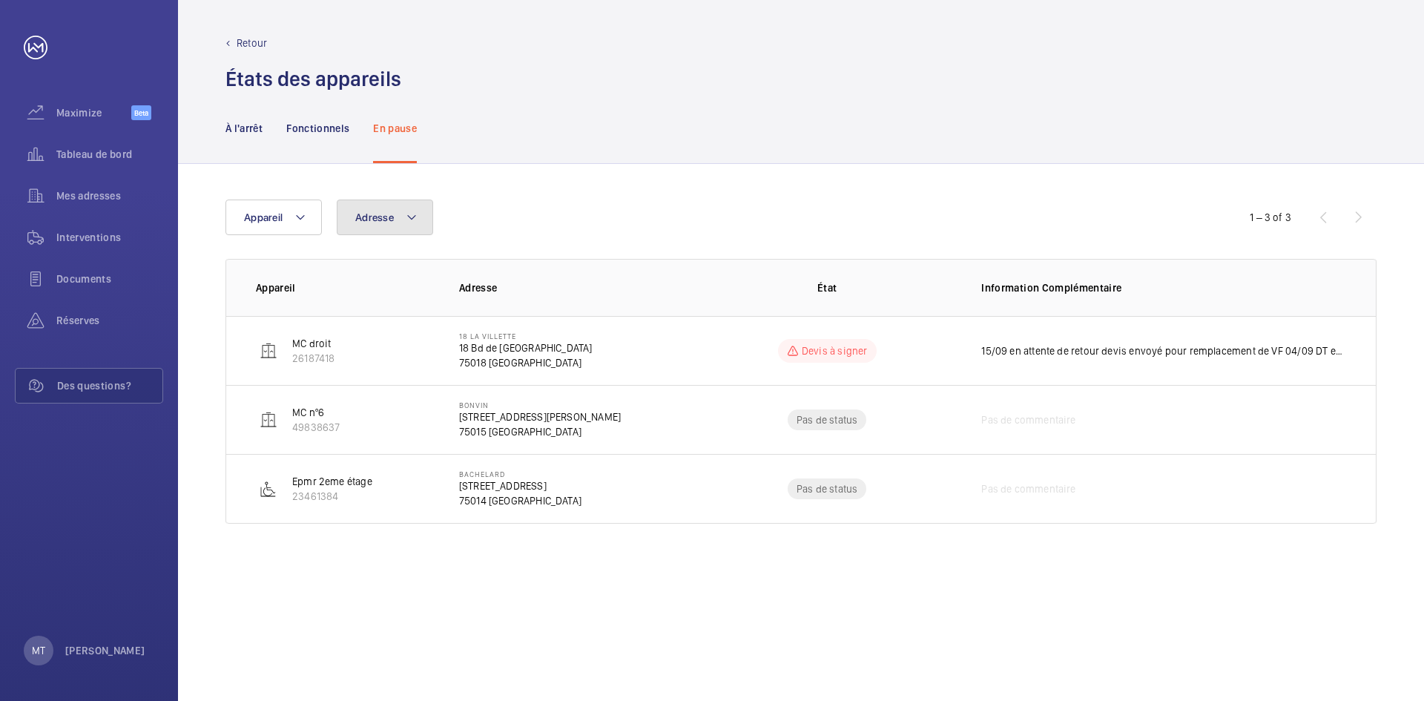
click at [412, 222] on mat-icon at bounding box center [412, 217] width 12 height 18
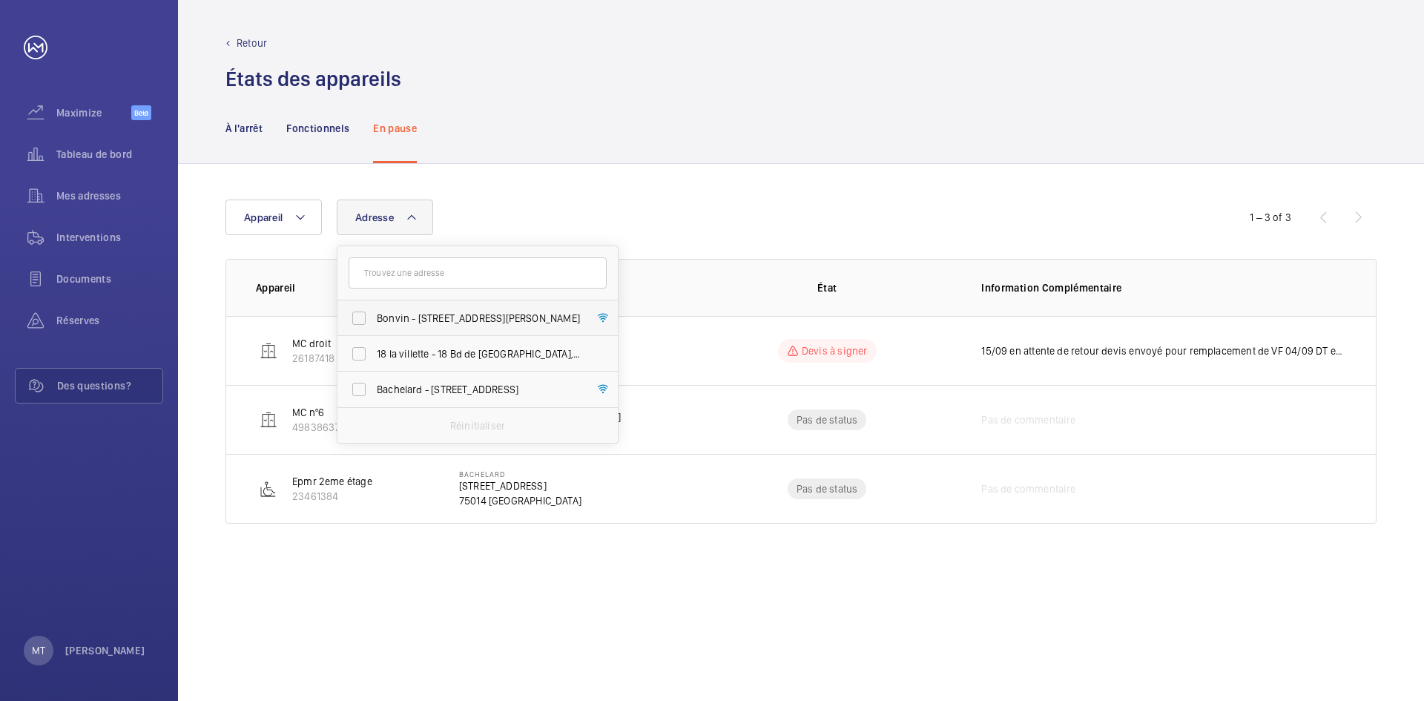
click at [441, 319] on span "Bonvin - [STREET_ADDRESS][PERSON_NAME]" at bounding box center [479, 318] width 204 height 15
click at [374, 319] on input "Bonvin - [STREET_ADDRESS][PERSON_NAME]" at bounding box center [359, 318] width 30 height 30
checkbox input "true"
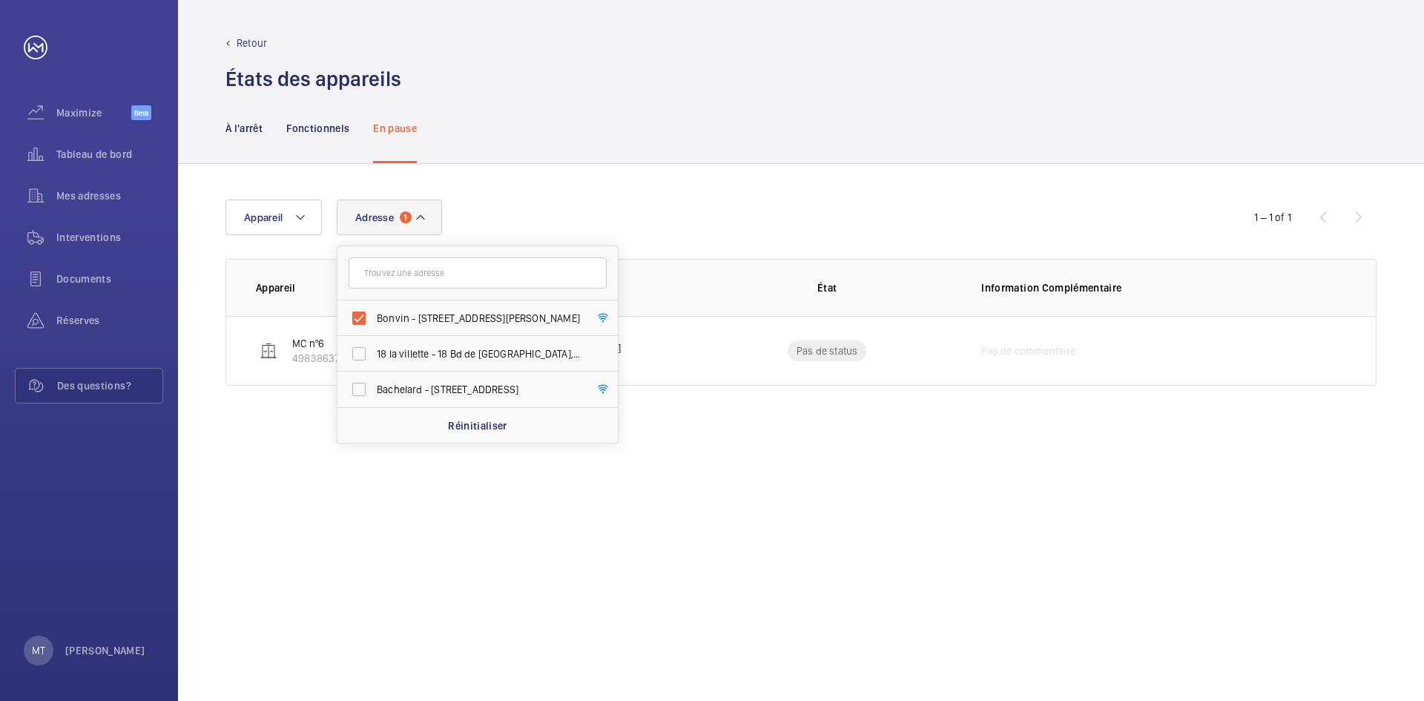
click at [741, 214] on div "Adresse 1 Bonvin - [STREET_ADDRESS][PERSON_NAME] 18 la villette - [STREET_ADDRE…" at bounding box center [711, 217] width 973 height 36
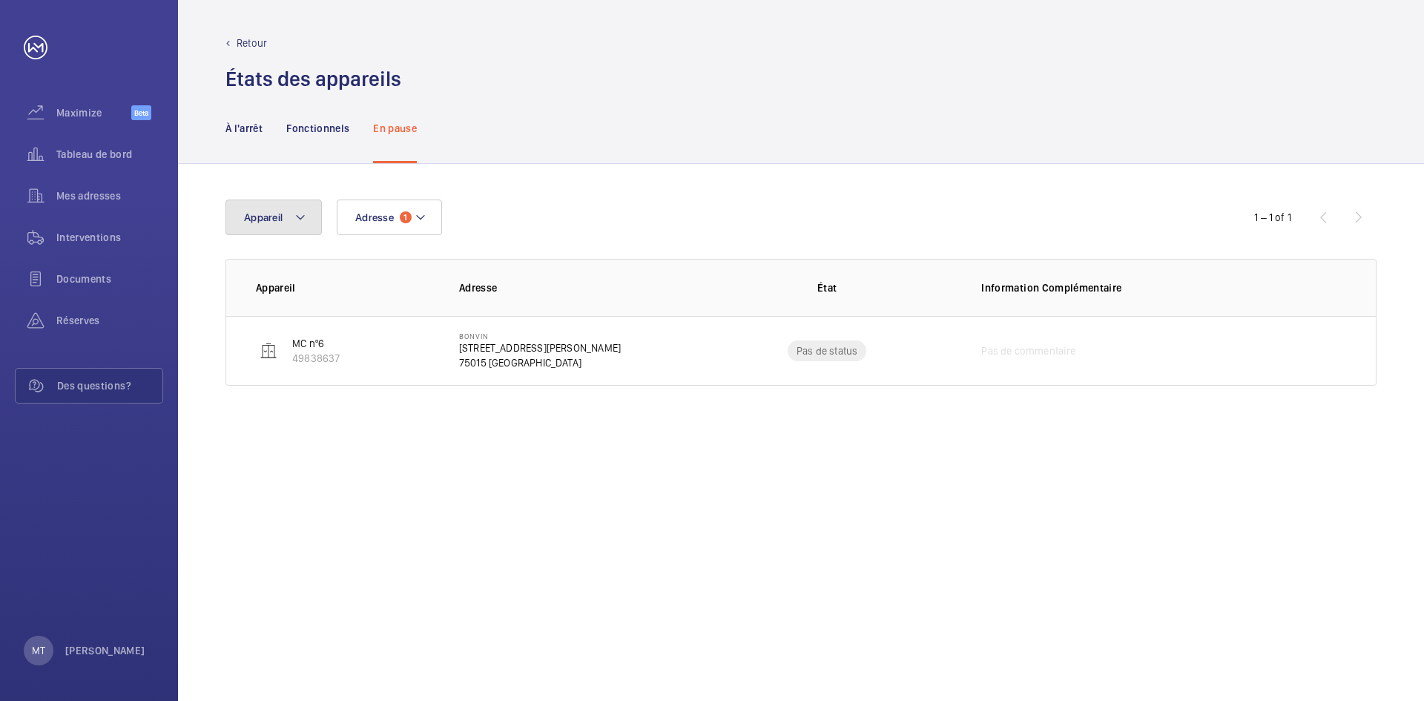
click at [311, 219] on button "Appareil" at bounding box center [273, 217] width 96 height 36
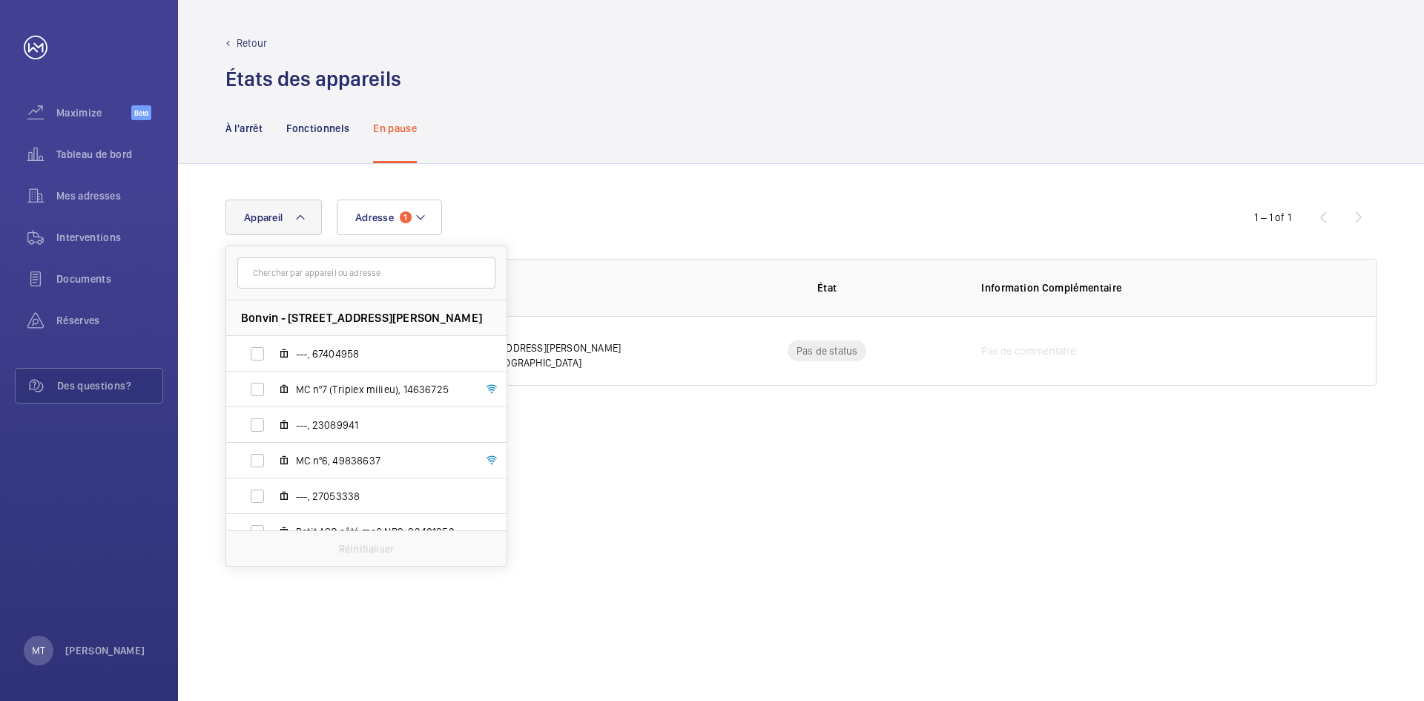
click at [672, 203] on div "Adresse 1 Appareil Bonvin - [STREET_ADDRESS][PERSON_NAME] ---, 67404958 MC nº7 …" at bounding box center [711, 217] width 973 height 36
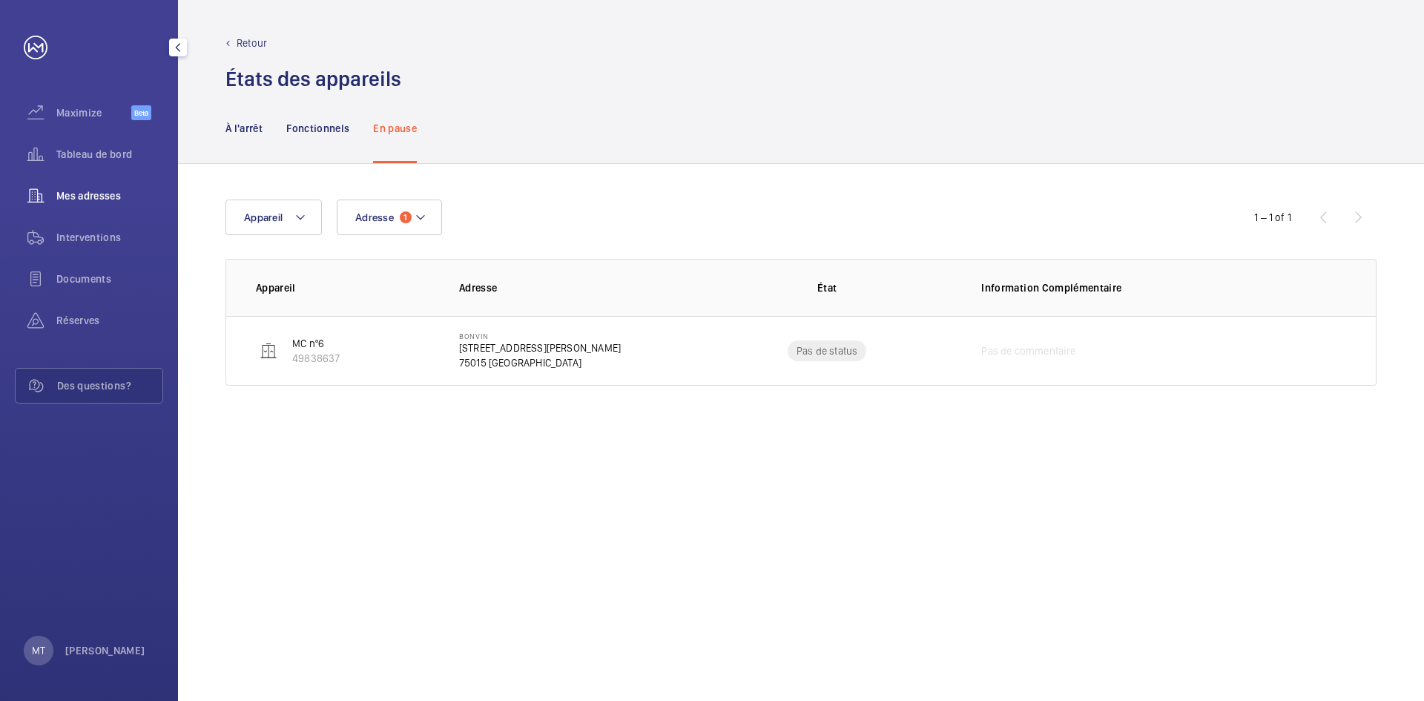
click at [94, 196] on span "Mes adresses" at bounding box center [109, 195] width 107 height 15
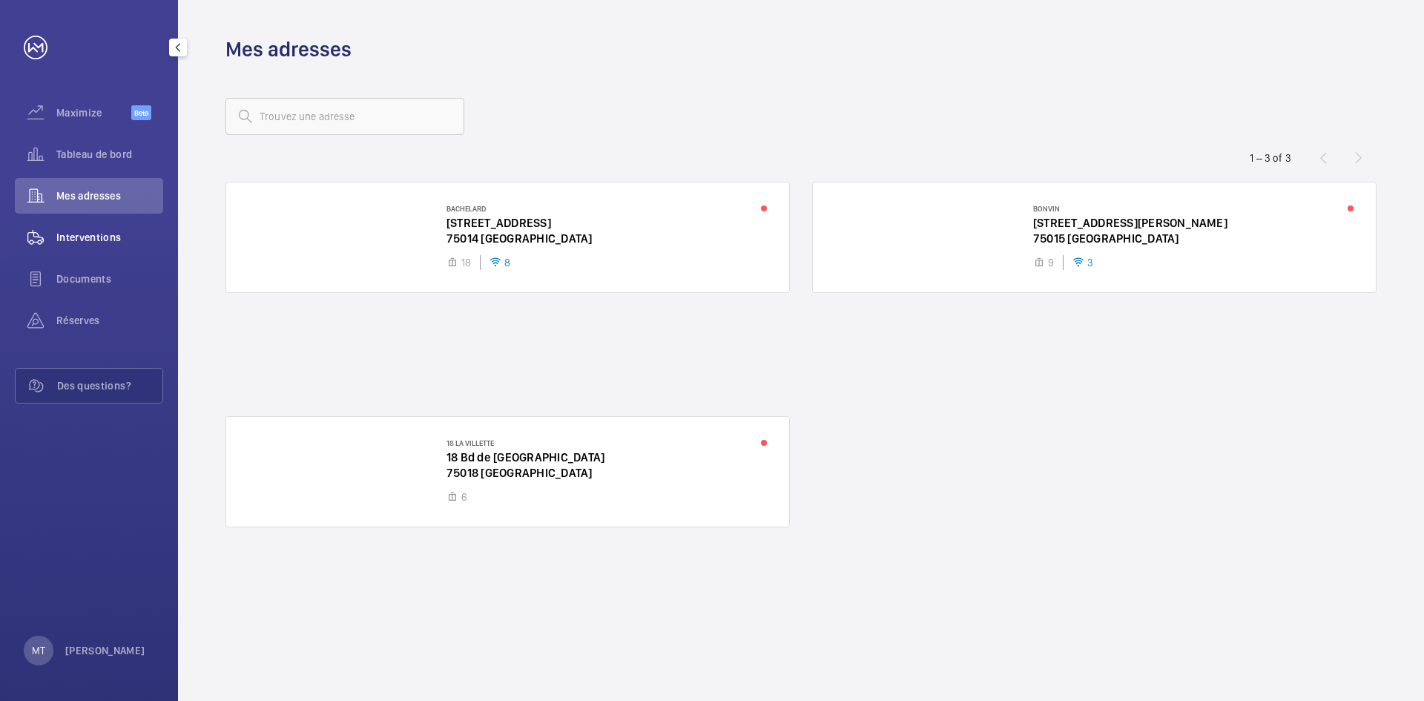
click at [92, 239] on span "Interventions" at bounding box center [109, 237] width 107 height 15
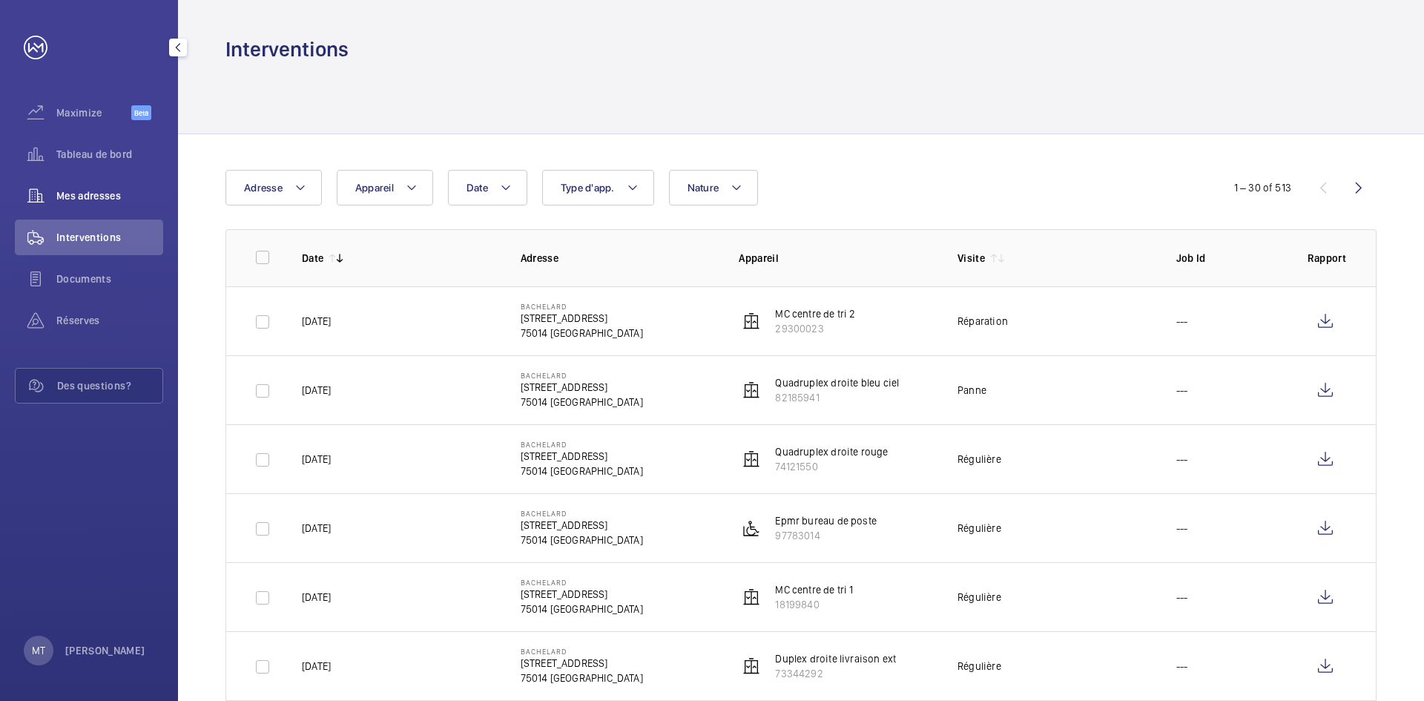
click at [129, 199] on span "Mes adresses" at bounding box center [109, 195] width 107 height 15
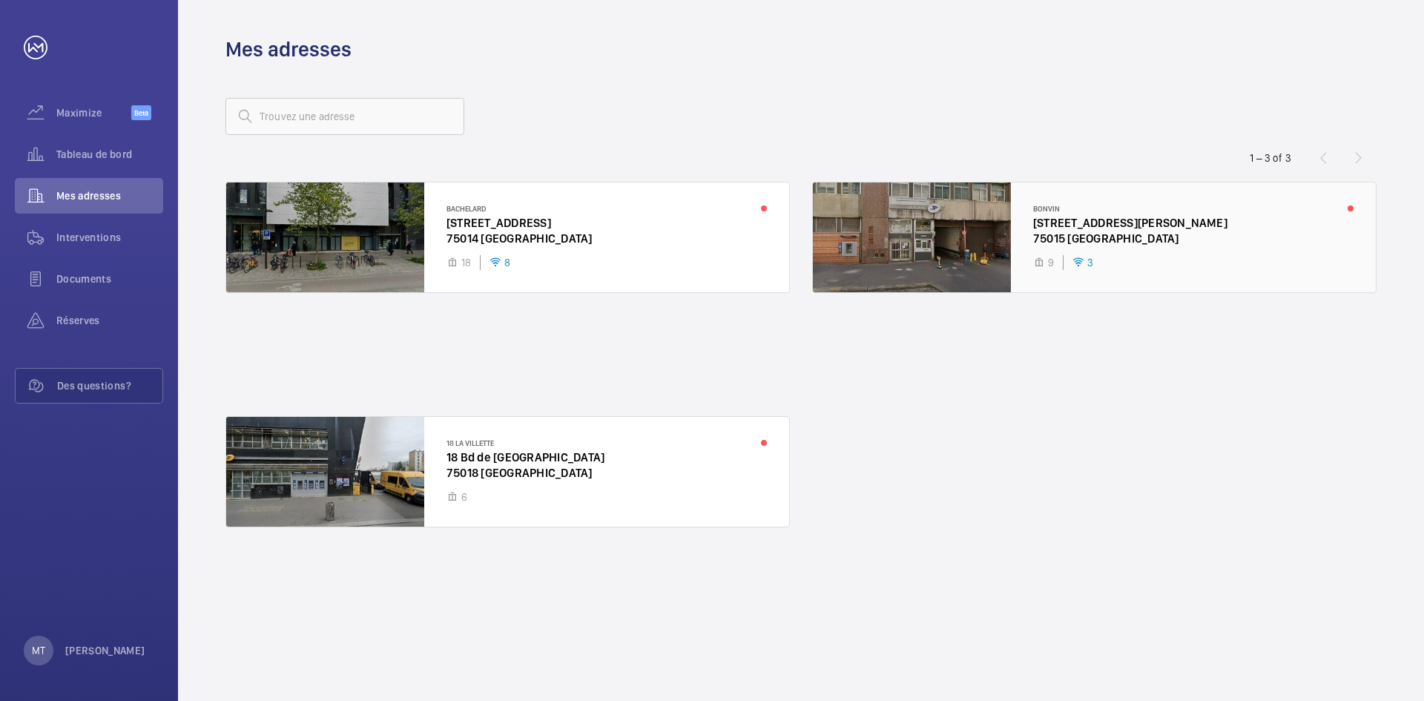
click at [1106, 220] on div at bounding box center [1094, 237] width 563 height 110
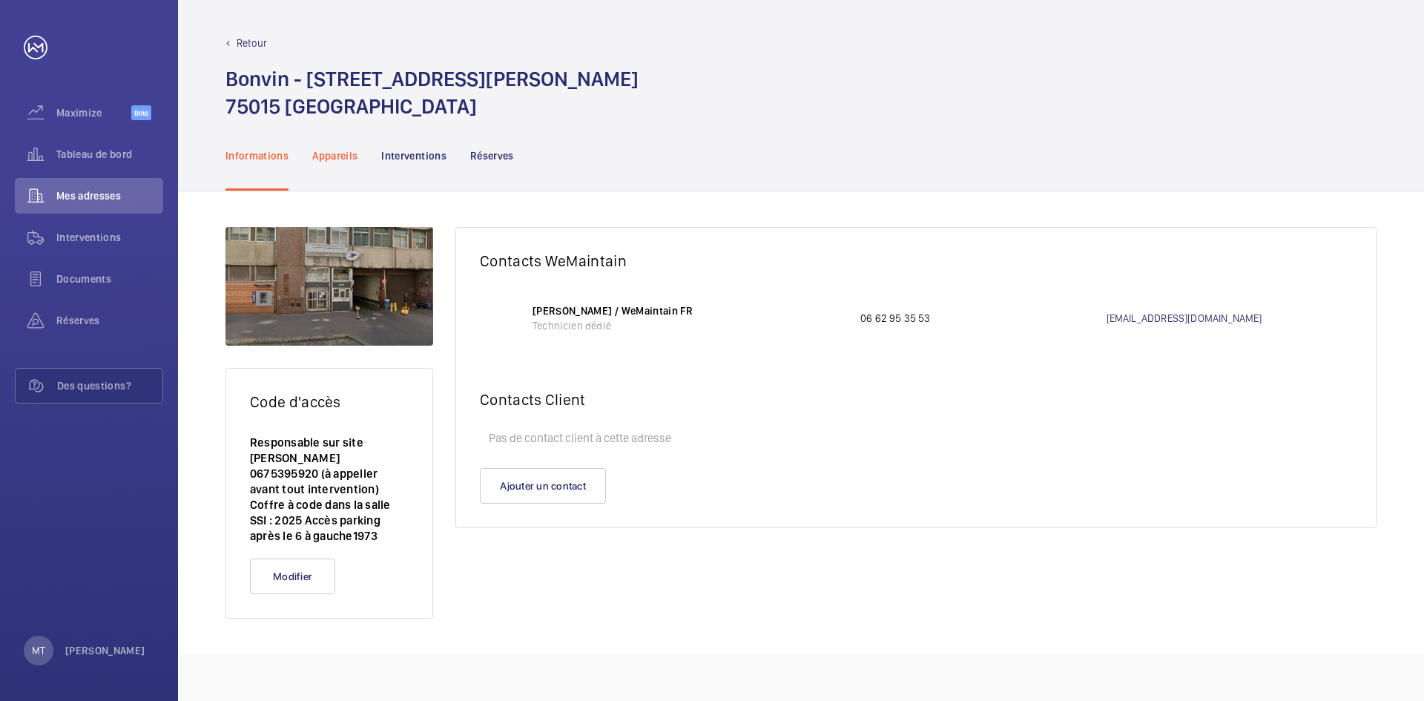
click at [323, 154] on p "Appareils" at bounding box center [334, 155] width 45 height 15
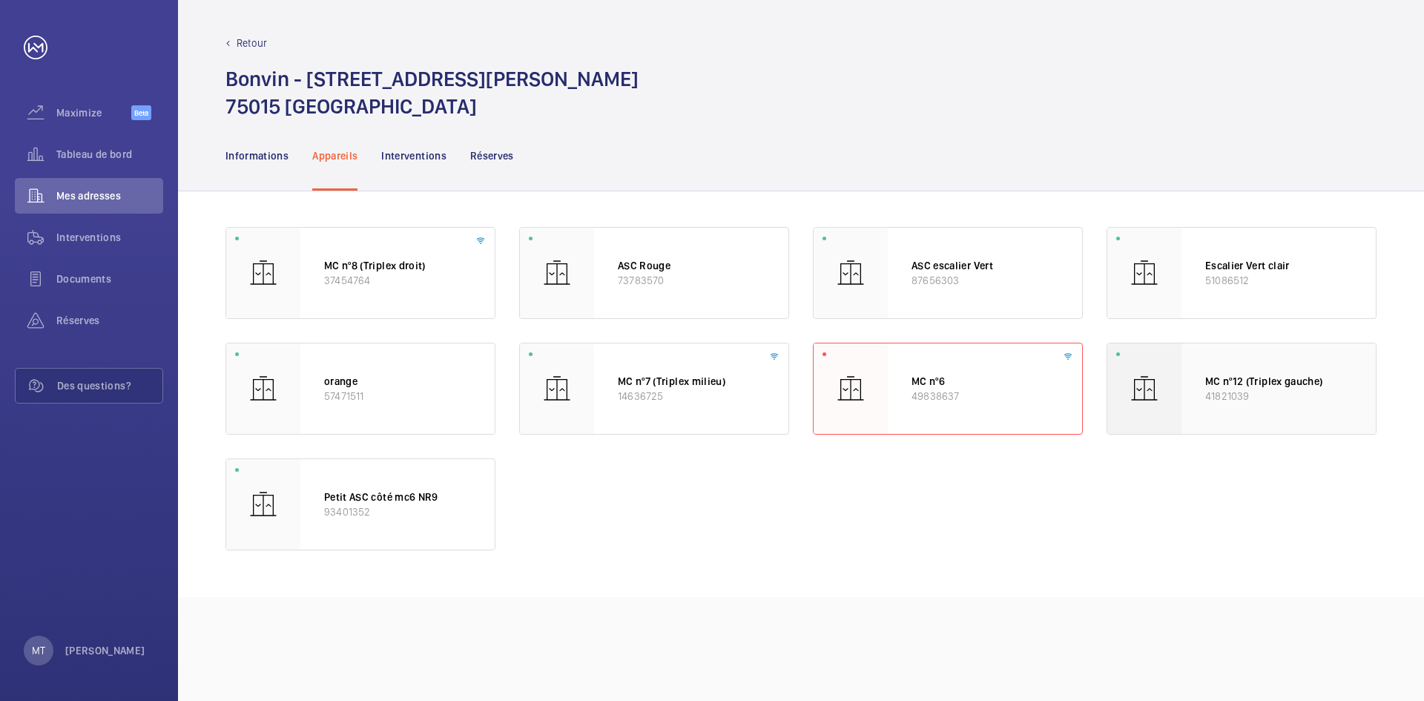
click at [1249, 381] on p "MC nº12 (Triplex gauche)" at bounding box center [1278, 381] width 147 height 15
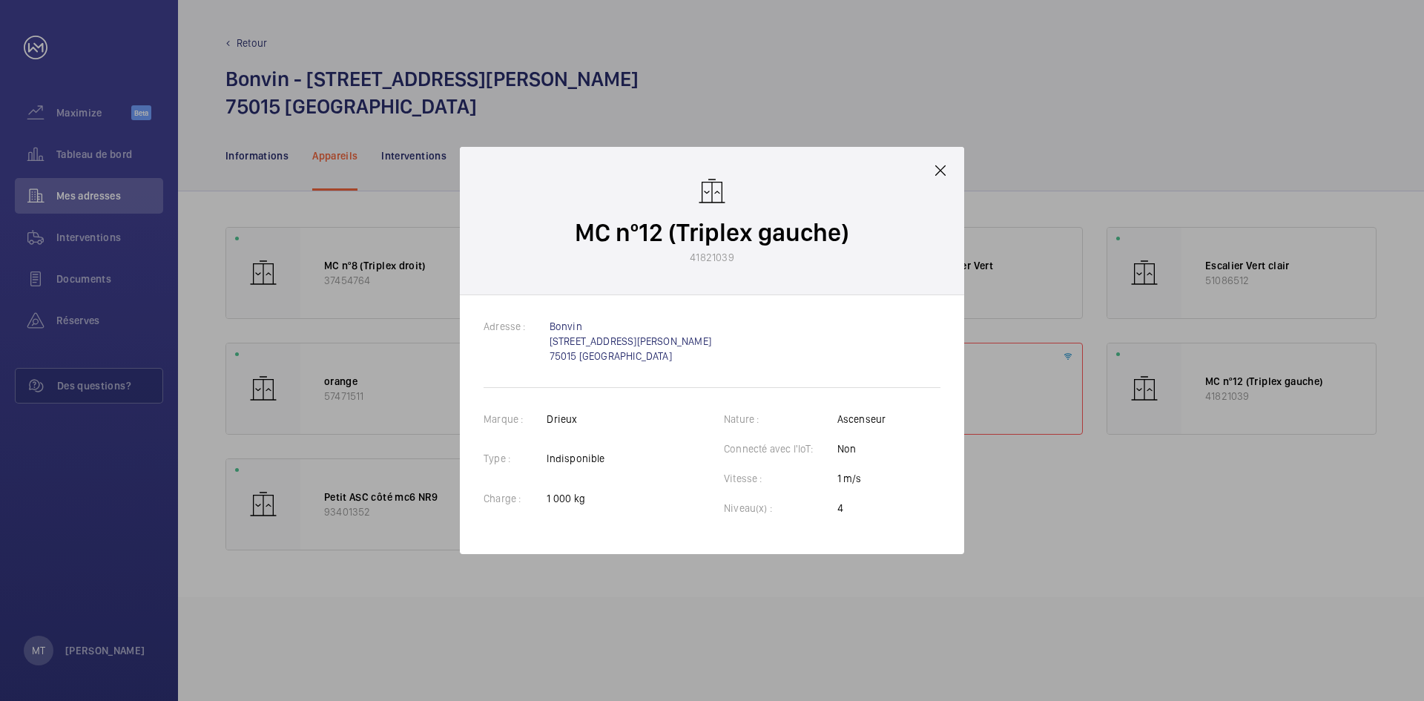
click at [939, 171] on mat-icon at bounding box center [940, 171] width 18 height 18
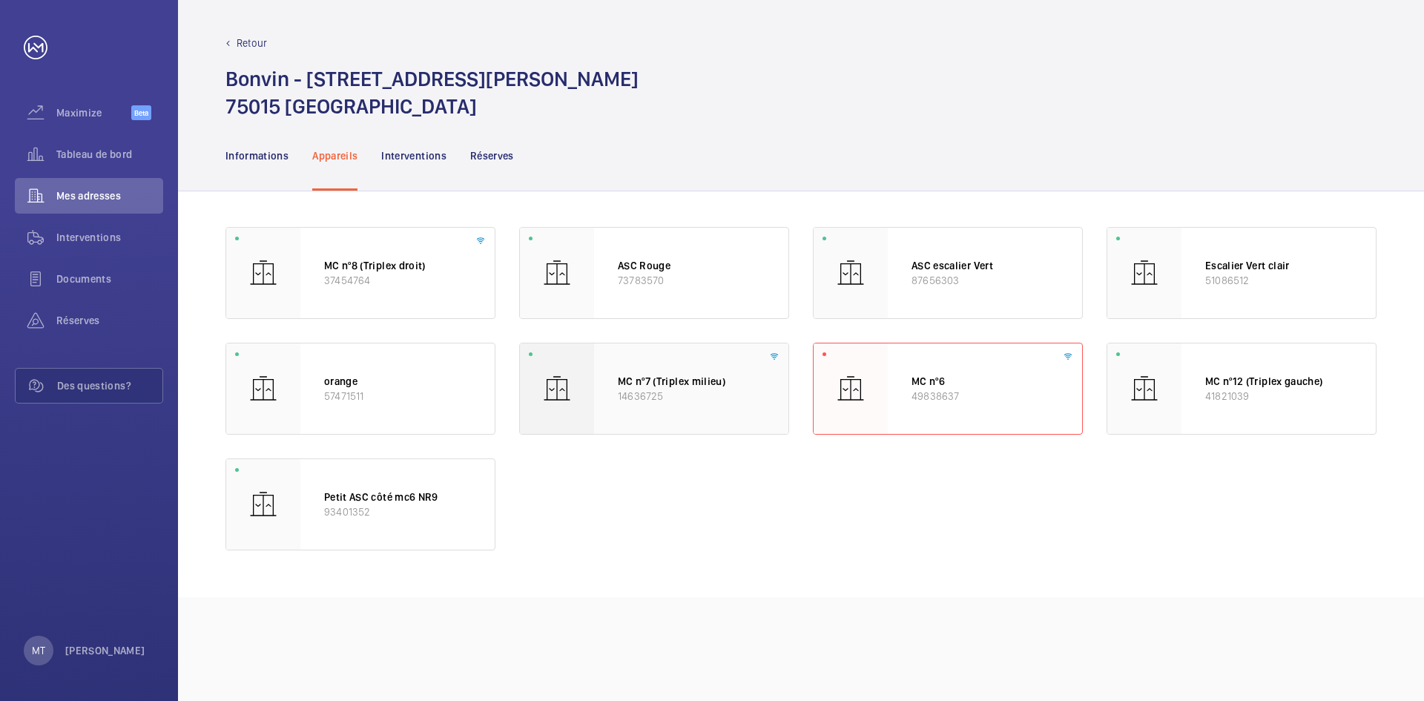
click at [718, 374] on p "MC nº7 (Triplex milieu)" at bounding box center [691, 381] width 147 height 15
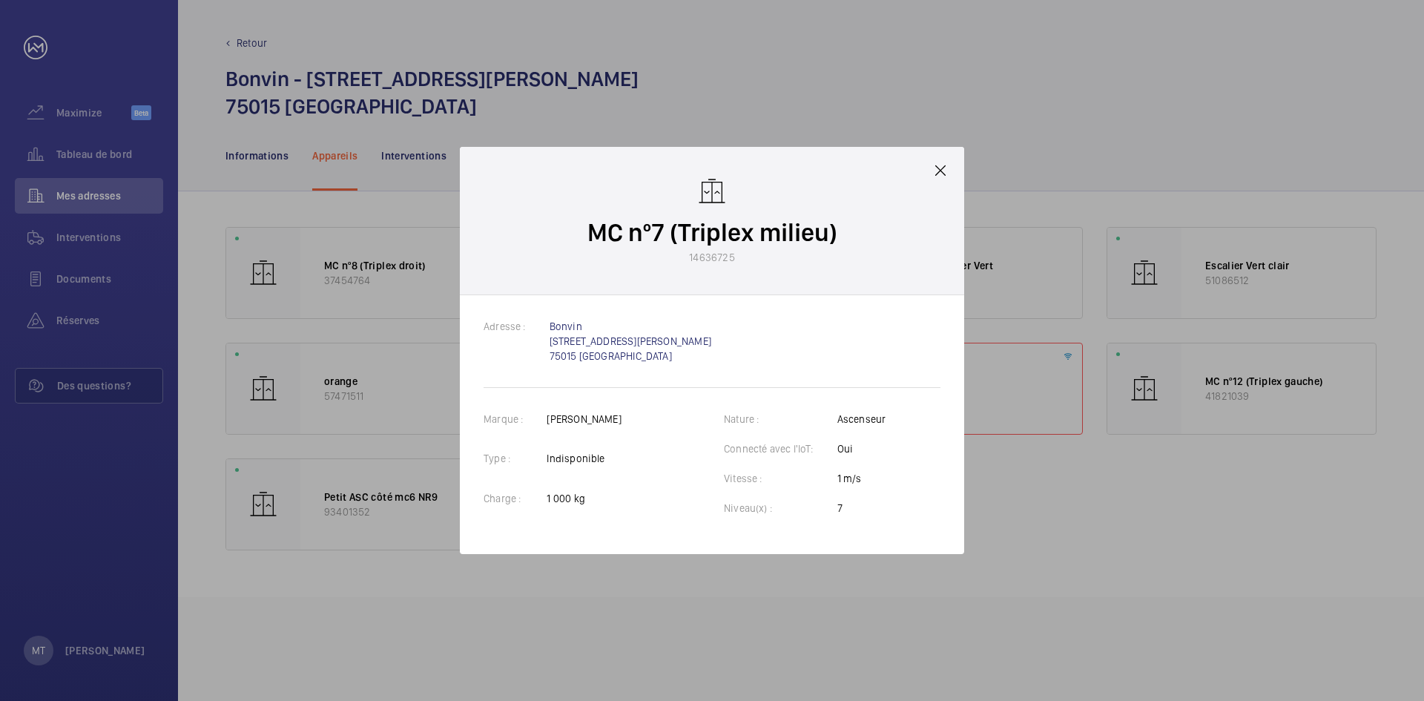
click at [937, 168] on mat-icon at bounding box center [940, 171] width 18 height 18
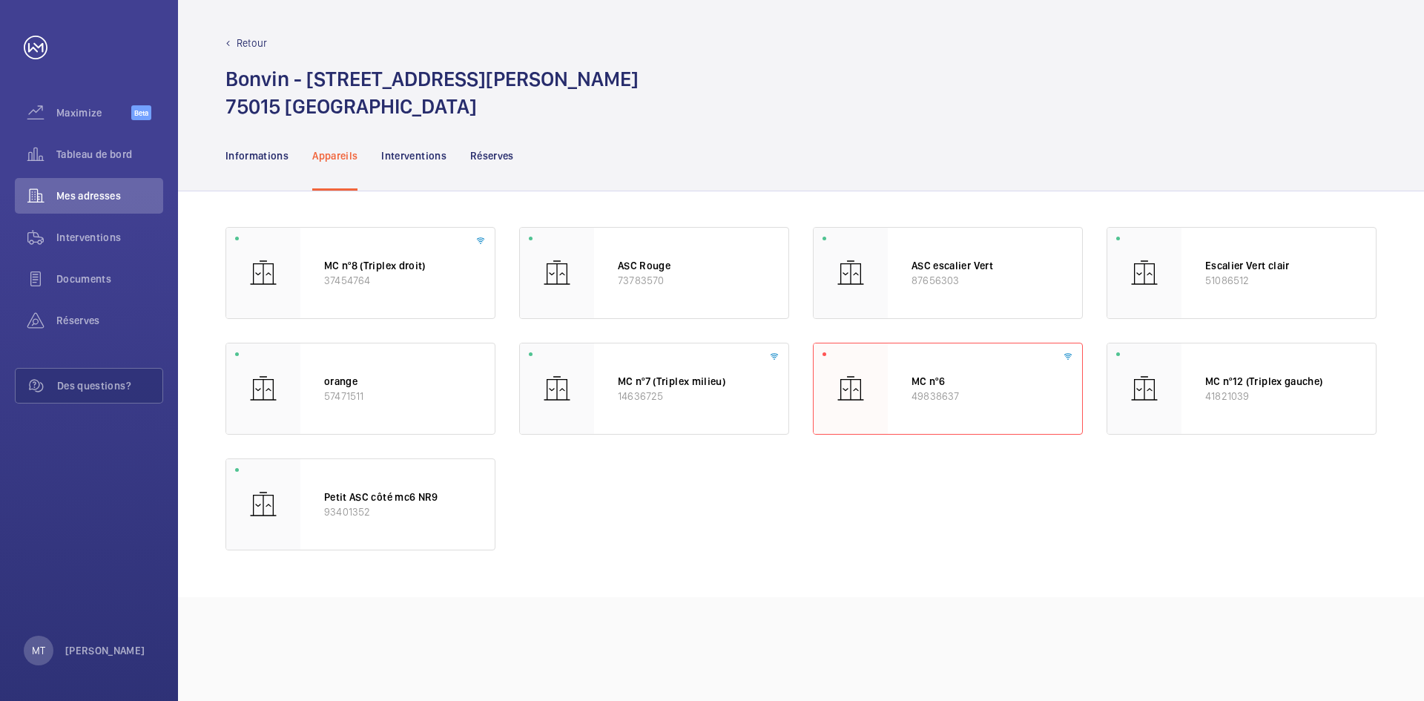
click at [1273, 506] on div "MC nº8 (Triplex droit) 37454764 ASC Rouge 73783570 ASC escalier Vert 87656303 E…" at bounding box center [800, 388] width 1151 height 323
click at [363, 290] on div "MC nº8 (Triplex droit) 37454764" at bounding box center [397, 273] width 194 height 90
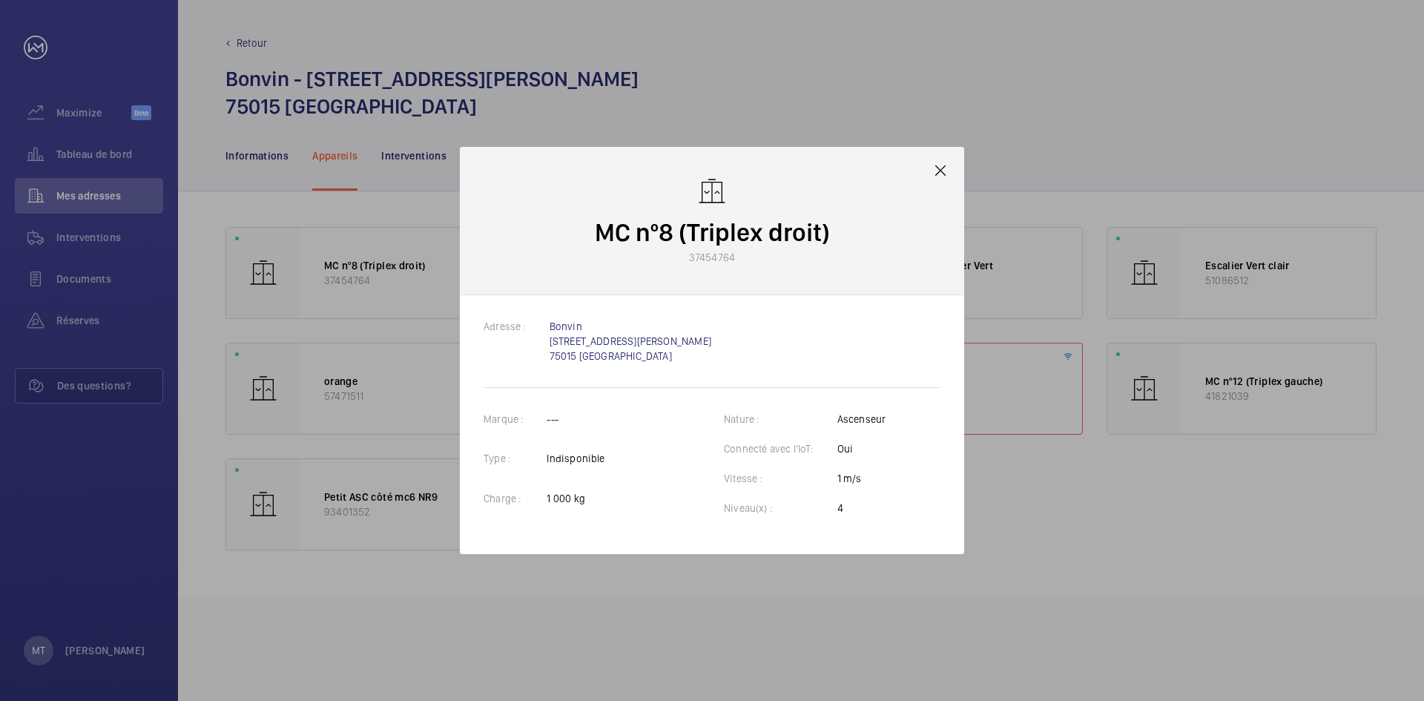
click at [939, 162] on mat-icon at bounding box center [940, 171] width 18 height 18
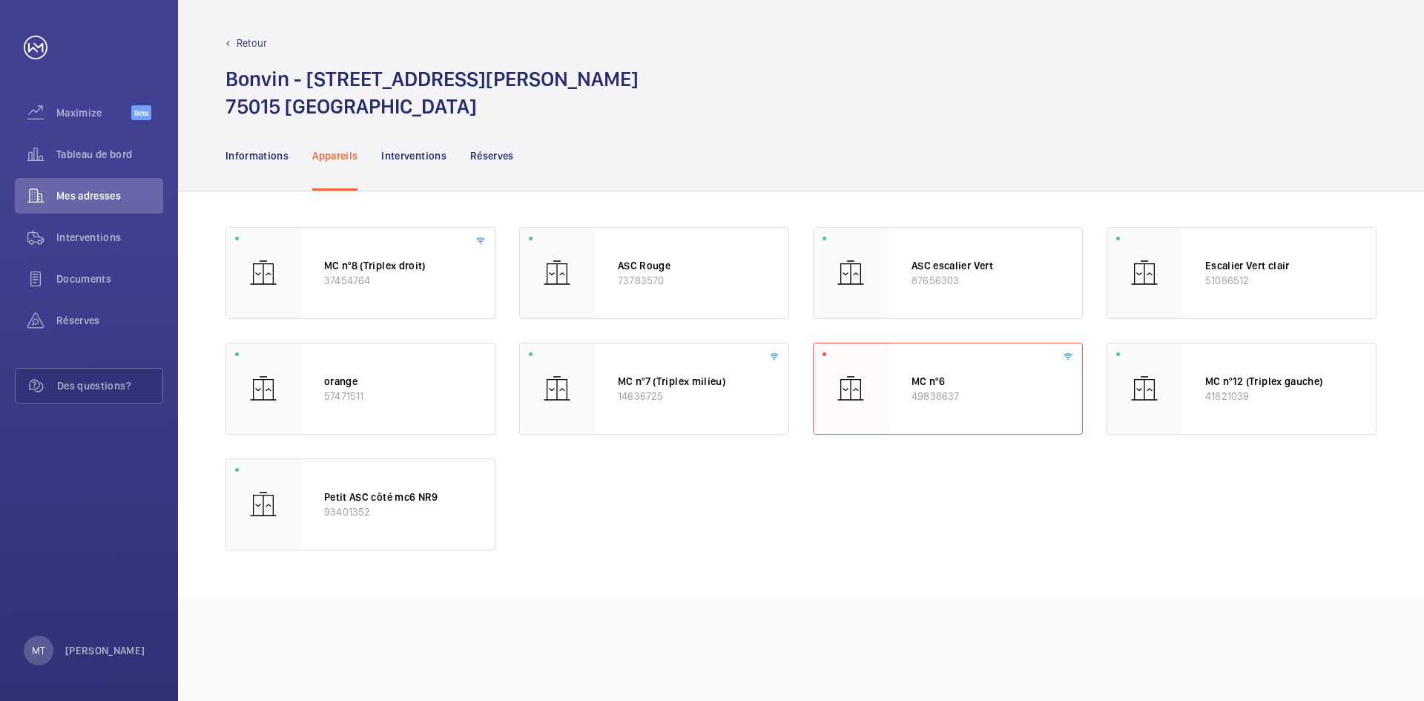
click at [1064, 112] on div "Bonvin - [STREET_ADDRESS][PERSON_NAME]" at bounding box center [800, 92] width 1151 height 55
click at [1004, 563] on div "MC nº8 (Triplex droit) 37454764 ASC Rouge 73783570 ASC escalier Vert 87656303 E…" at bounding box center [801, 394] width 1246 height 406
click at [408, 520] on div "Petit ASC côté mc6 NR9 93401352" at bounding box center [397, 504] width 194 height 90
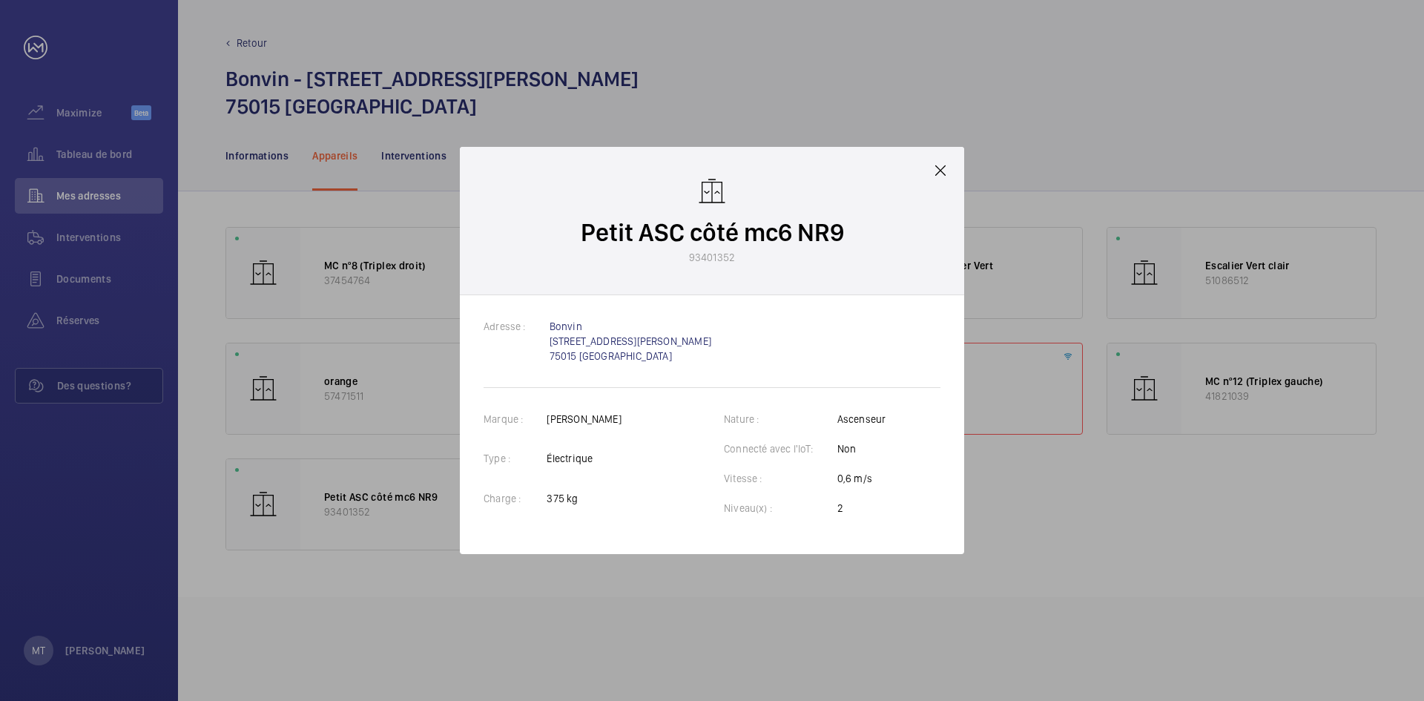
click at [939, 166] on mat-icon at bounding box center [940, 171] width 18 height 18
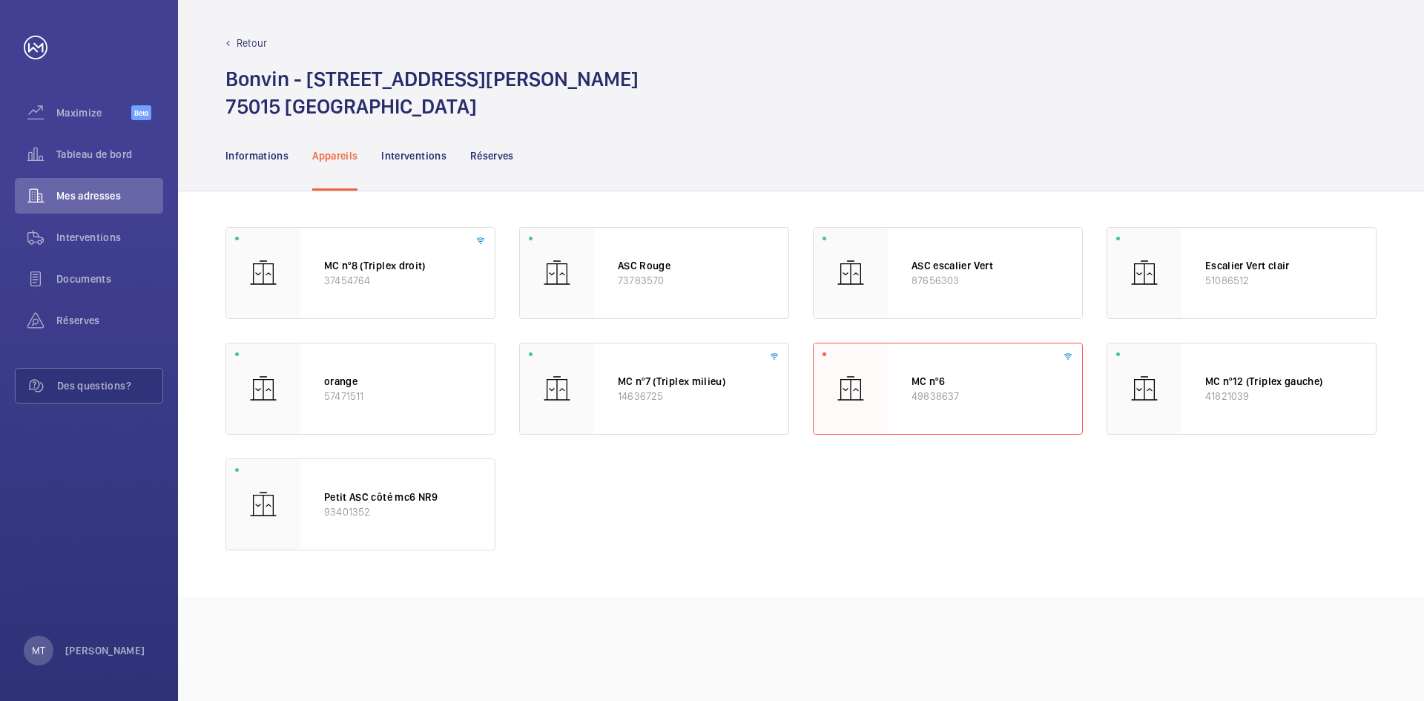
click at [906, 136] on div "Informations Appareils Interventions Réserves" at bounding box center [800, 155] width 1151 height 70
click at [70, 111] on span "Maximize" at bounding box center [93, 112] width 75 height 15
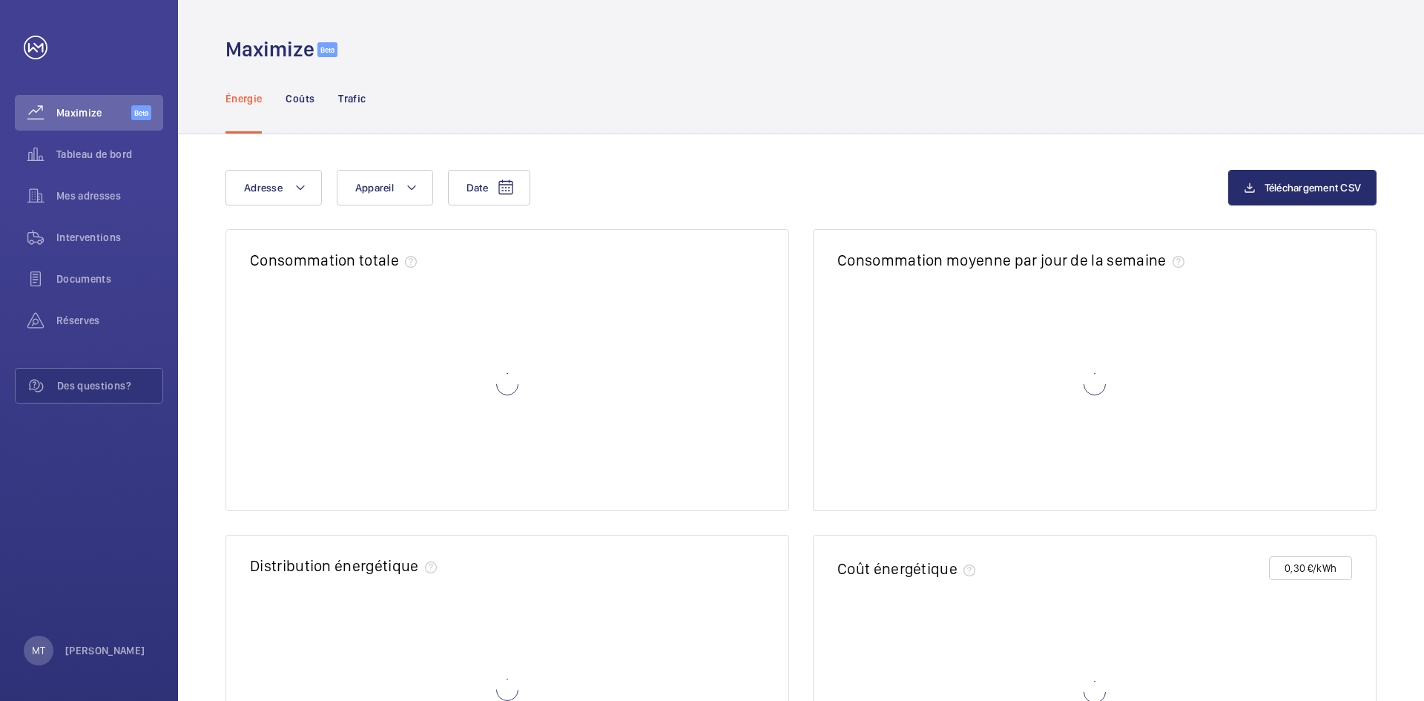
click at [865, 107] on div "Énergie Coûts Trafic" at bounding box center [800, 98] width 1151 height 70
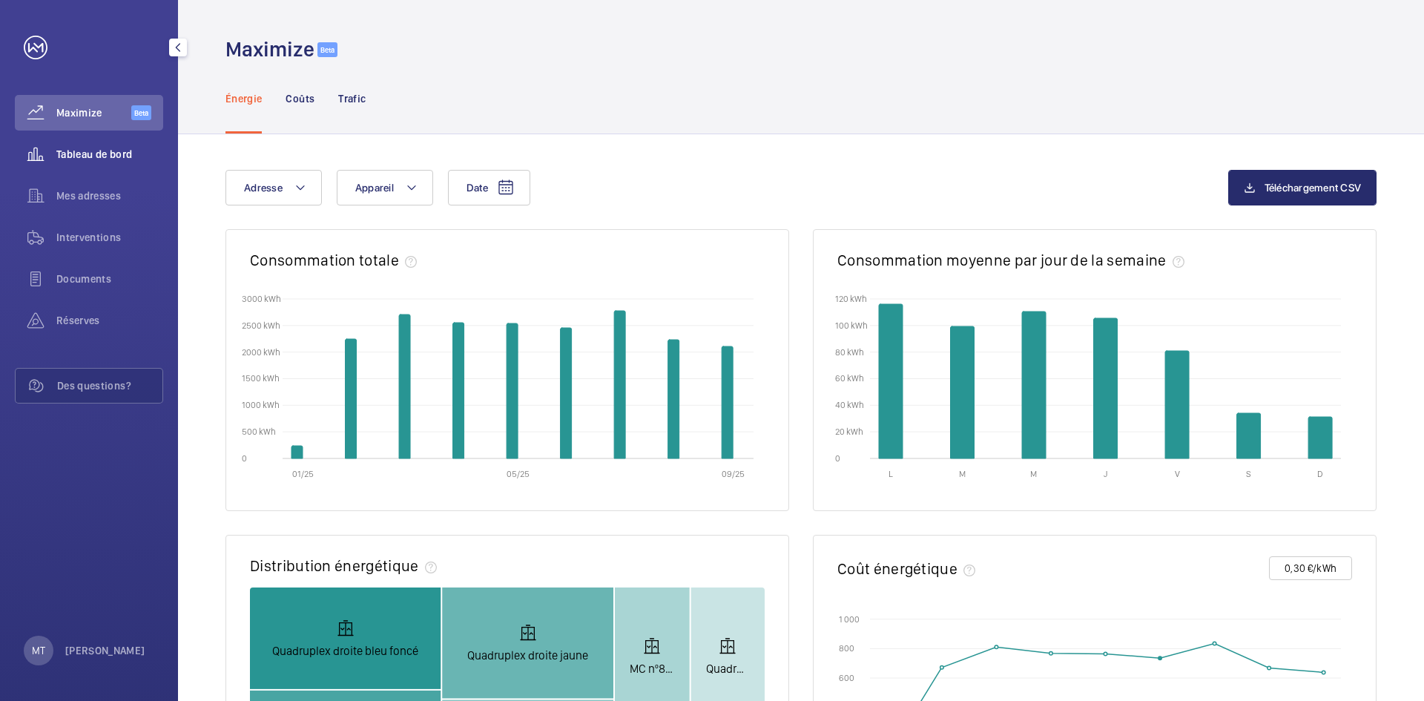
click at [107, 158] on span "Tableau de bord" at bounding box center [109, 154] width 107 height 15
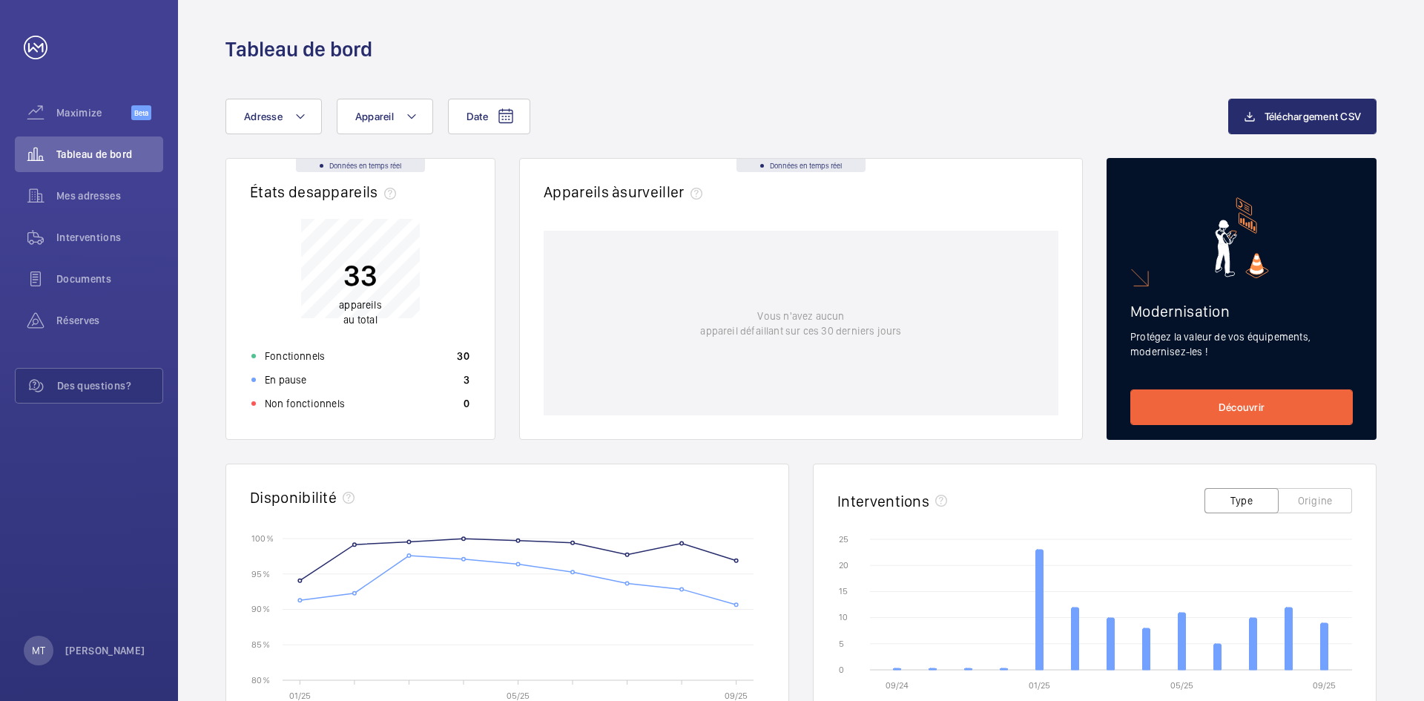
click at [579, 83] on div "Date Adresse Appareil Téléchargement CSV Données en temps réel États des appare…" at bounding box center [801, 574] width 1246 height 1023
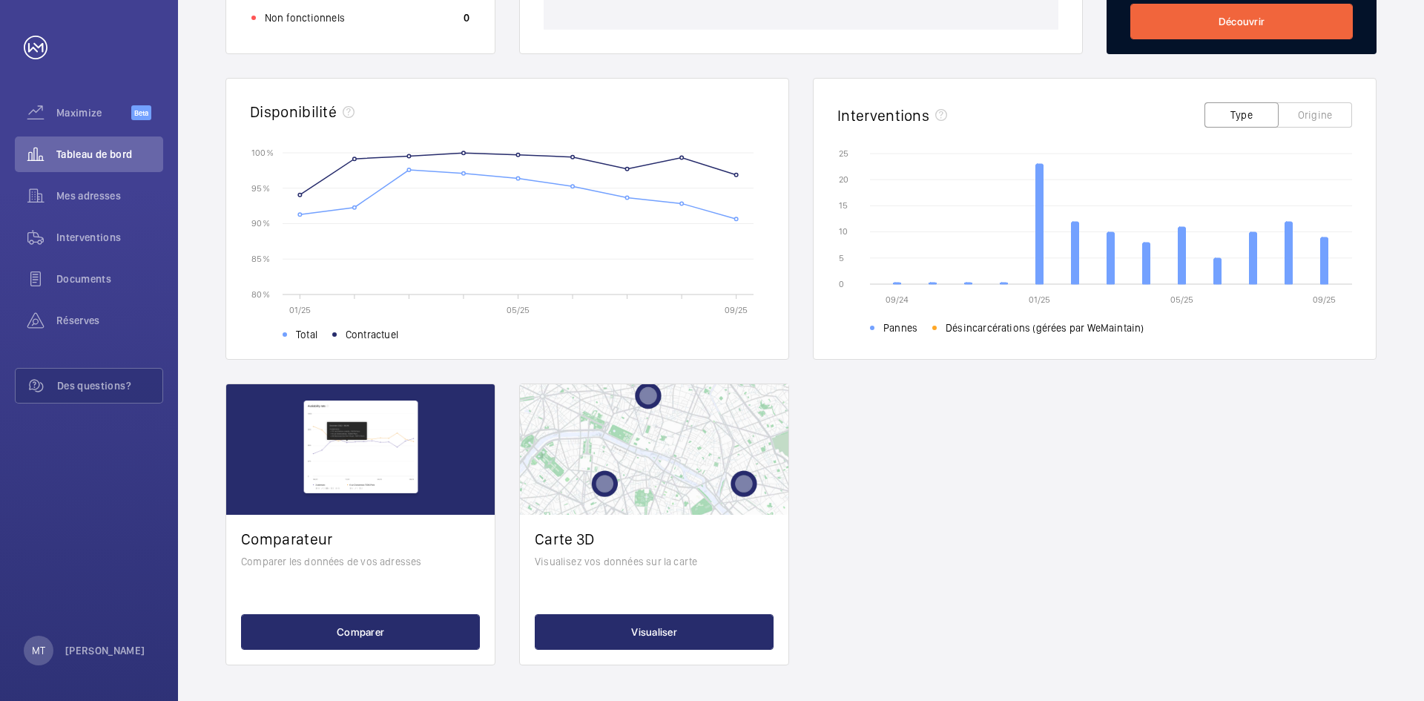
scroll to position [163, 0]
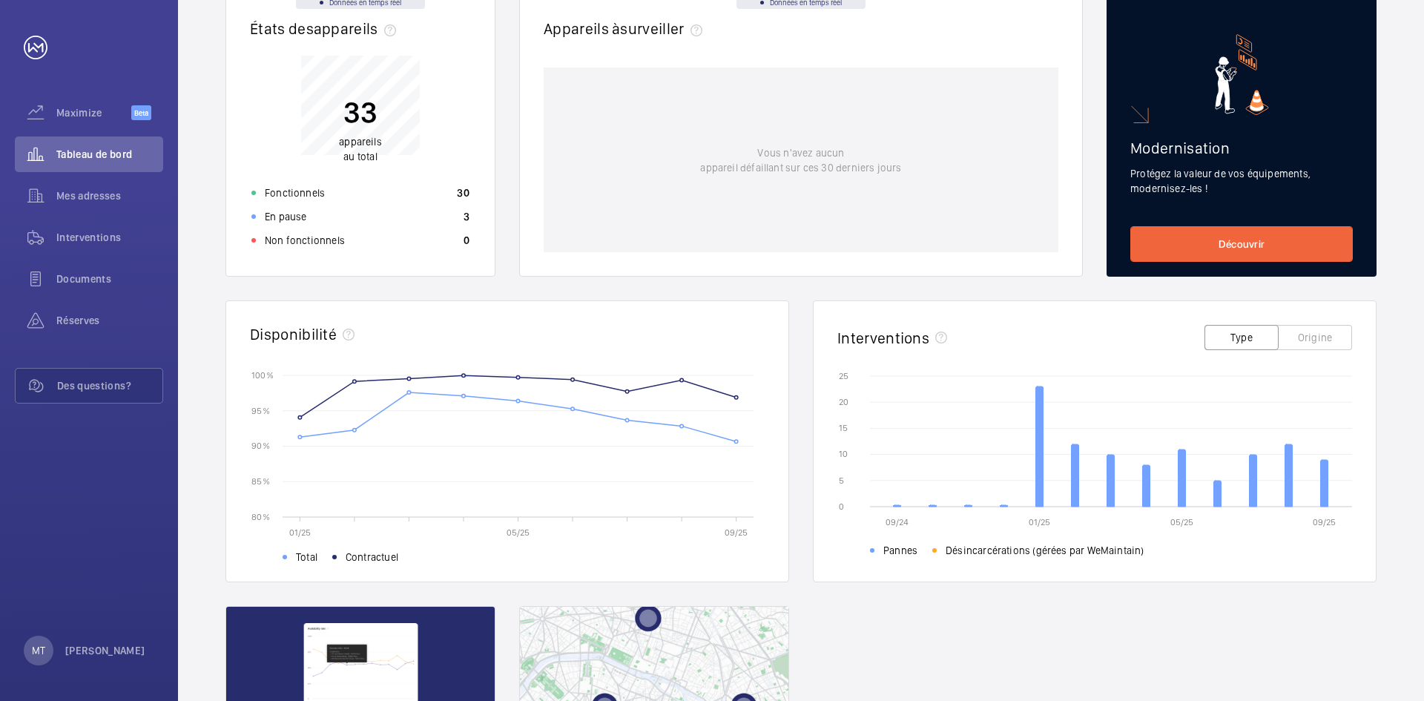
click at [1163, 642] on div "Données en temps réel États des appareils﻿ 33 appareils au total Fonctionnels 3…" at bounding box center [800, 441] width 1151 height 893
click at [1037, 438] on icon at bounding box center [1039, 446] width 7 height 120
click at [1245, 344] on button "Type" at bounding box center [1241, 337] width 74 height 25
click at [1319, 338] on button "Origine" at bounding box center [1315, 337] width 74 height 25
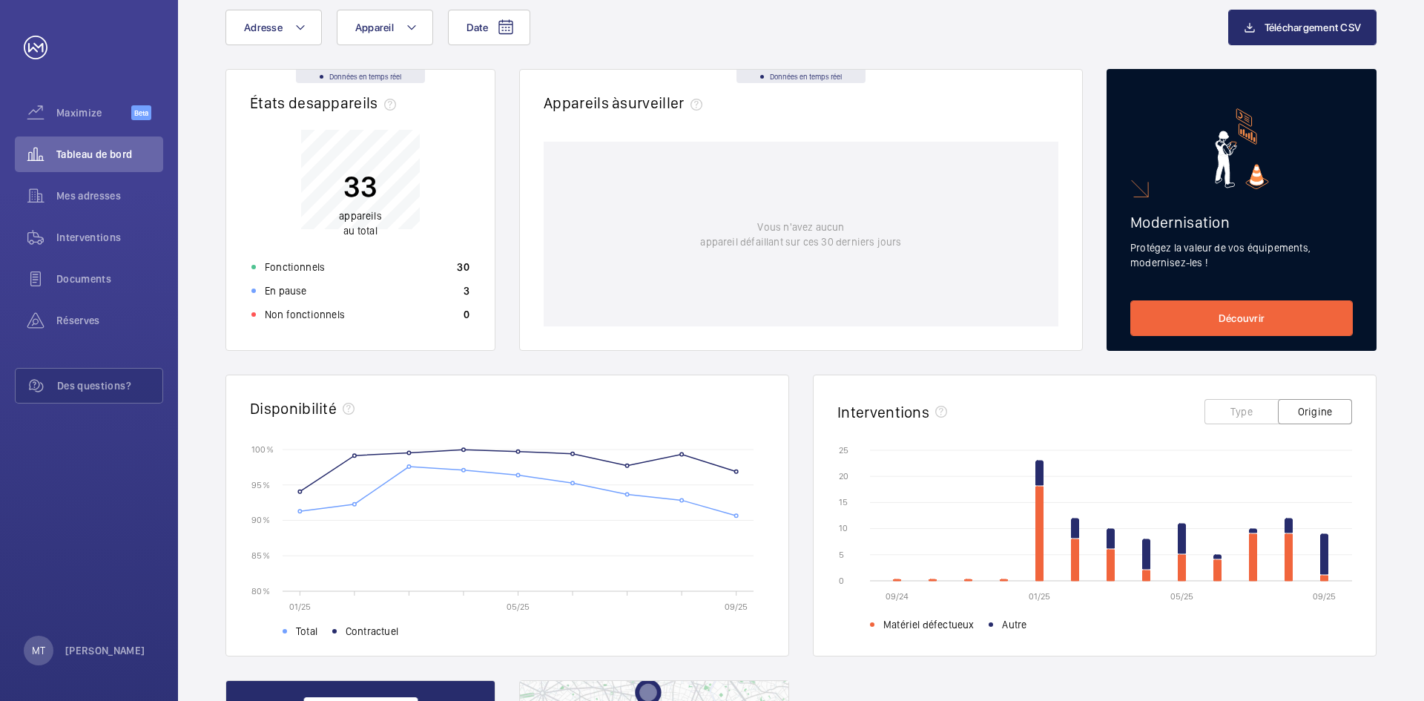
scroll to position [0, 0]
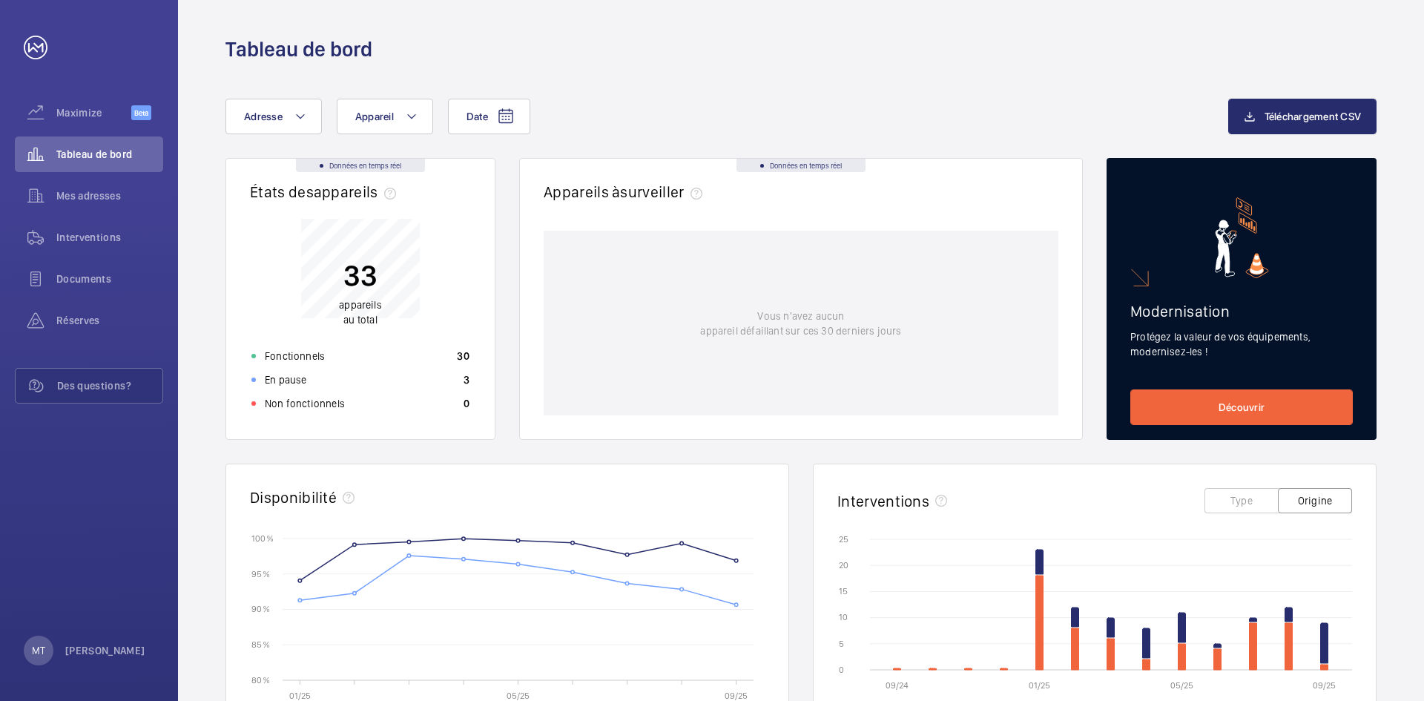
click at [707, 76] on div "Date Adresse Appareil Téléchargement CSV Données en temps réel États des appare…" at bounding box center [801, 574] width 1246 height 1023
click at [699, 95] on div "Date Adresse Appareil Téléchargement CSV Données en temps réel États des appare…" at bounding box center [801, 574] width 1246 height 1023
click at [76, 274] on span "Documents" at bounding box center [109, 278] width 107 height 15
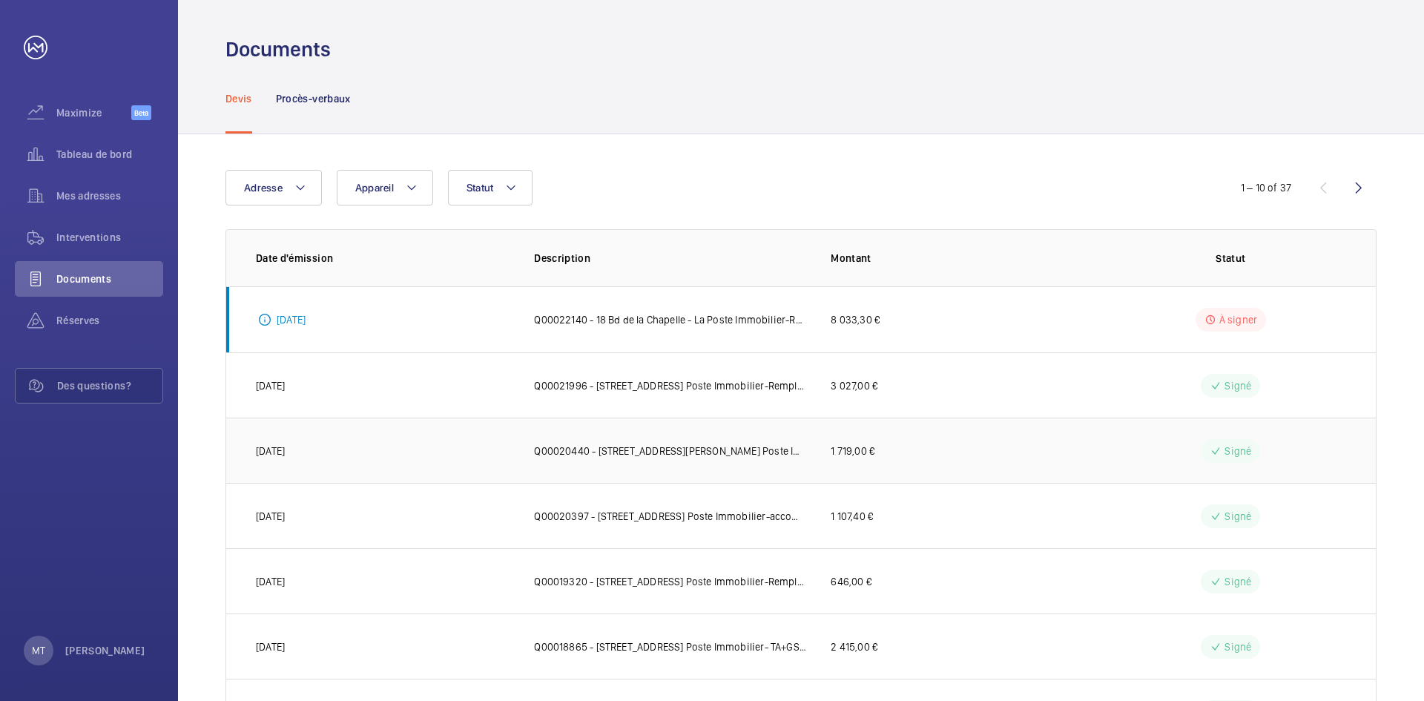
click at [617, 448] on p "Q00020440 - [STREET_ADDRESS][PERSON_NAME] Poste Immobilier-Remplacement des con…" at bounding box center [670, 450] width 273 height 15
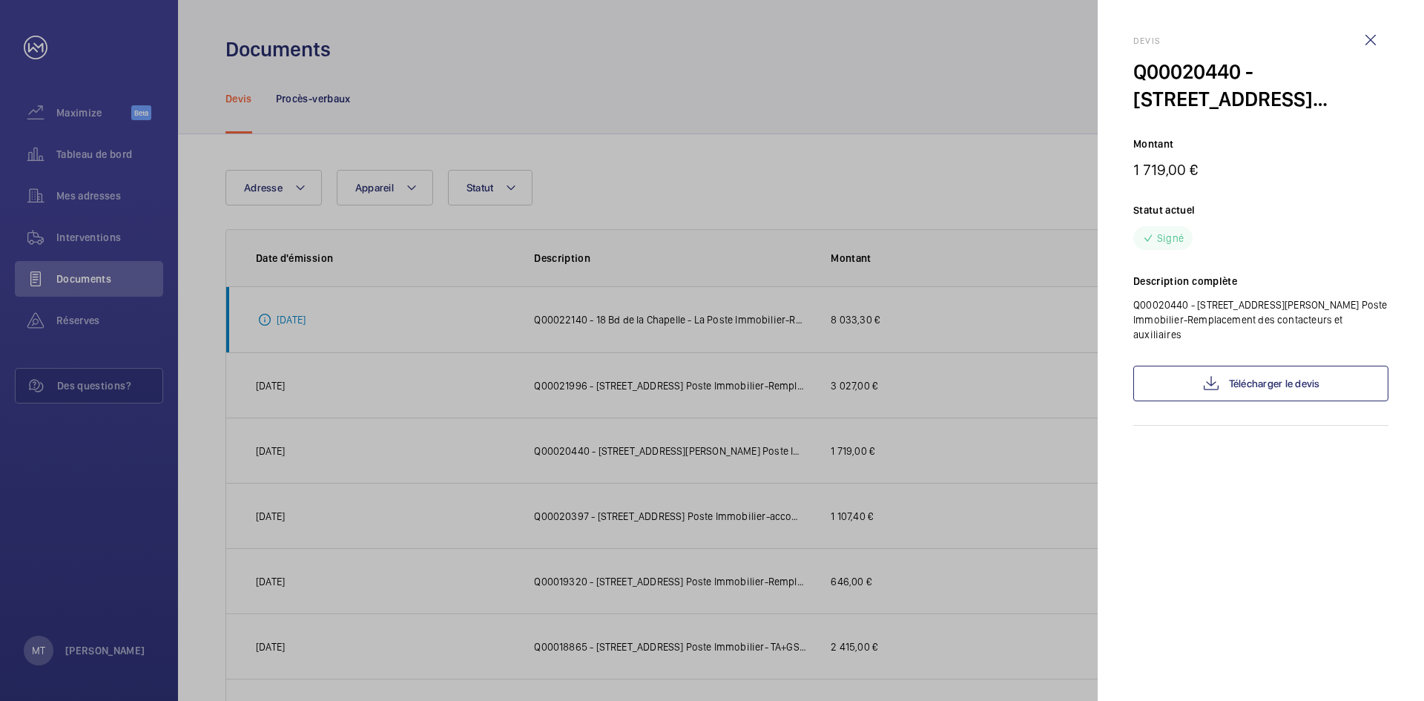
click at [878, 68] on div at bounding box center [712, 350] width 1424 height 701
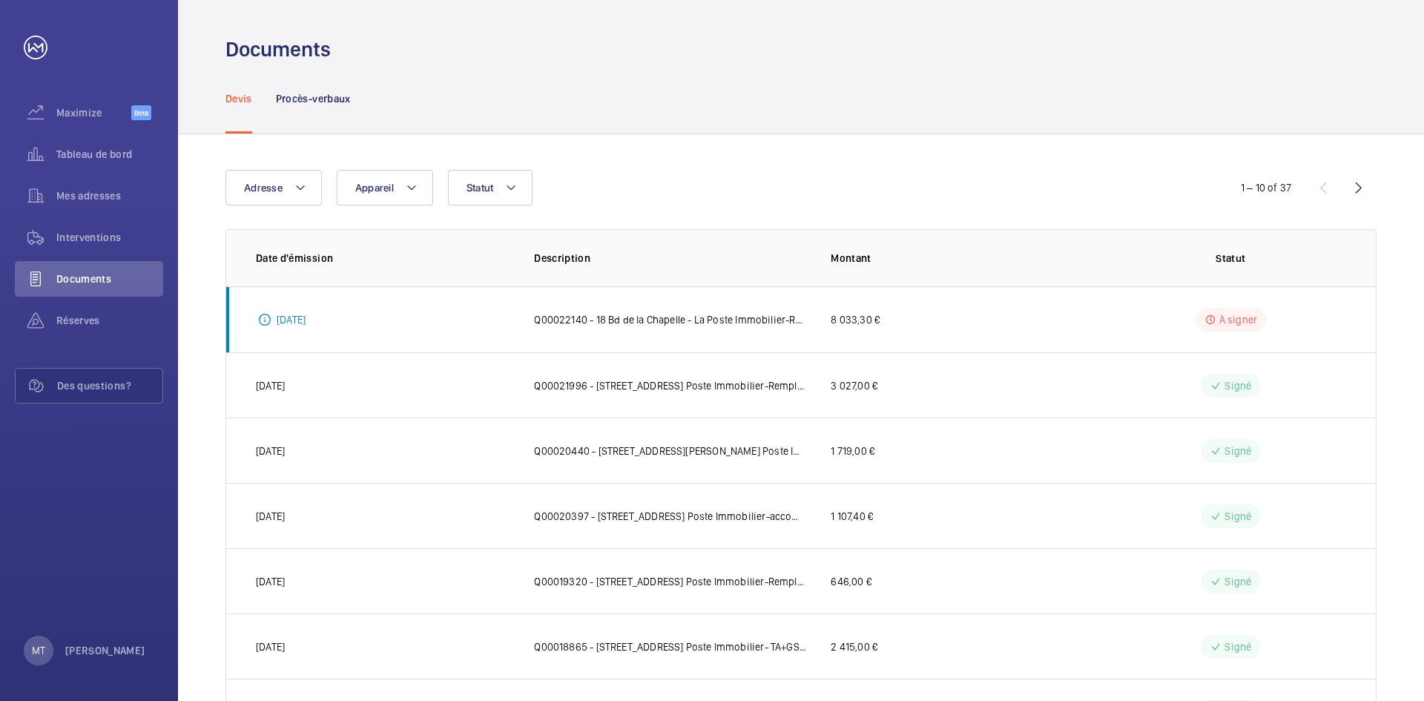
scroll to position [274, 0]
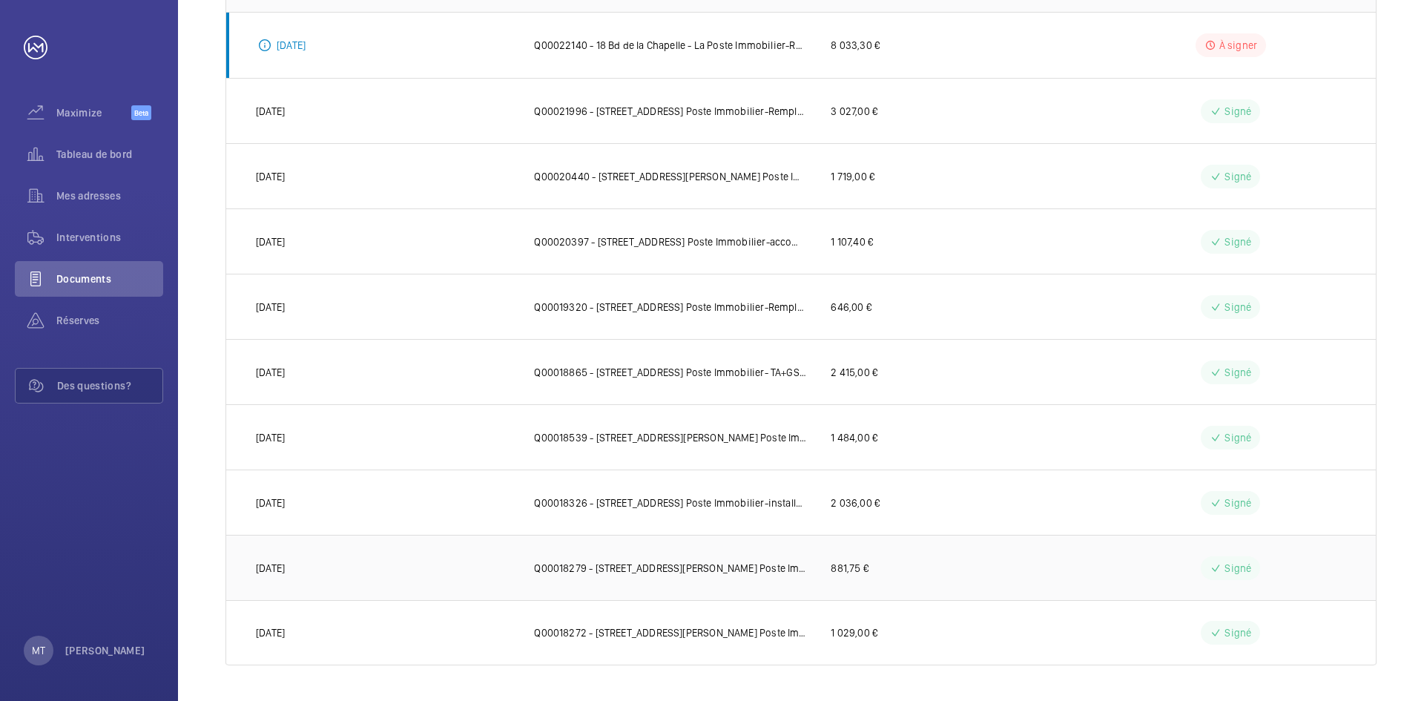
click at [661, 567] on p "Q00018279 - [STREET_ADDRESS][PERSON_NAME] Poste Immobilier Remplacement de la c…" at bounding box center [670, 568] width 273 height 15
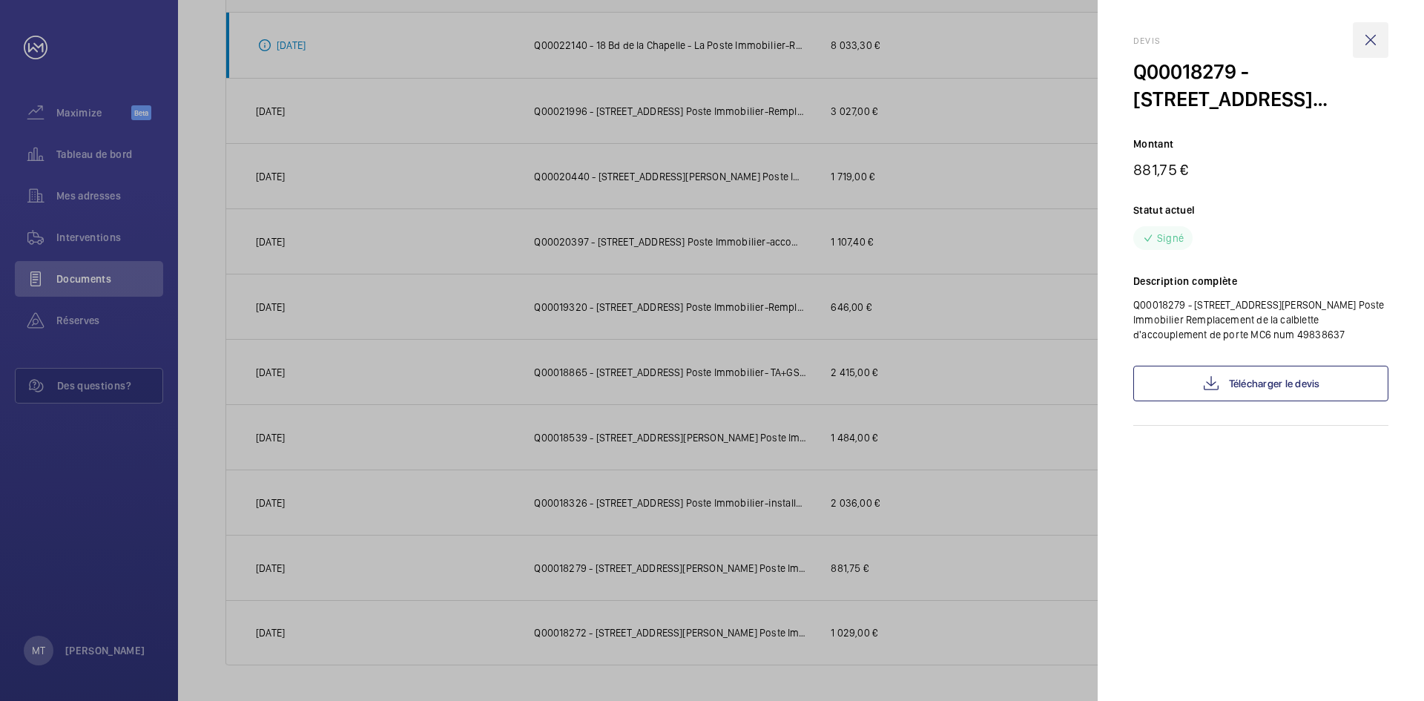
click at [1366, 34] on wm-front-icon-button at bounding box center [1370, 40] width 36 height 36
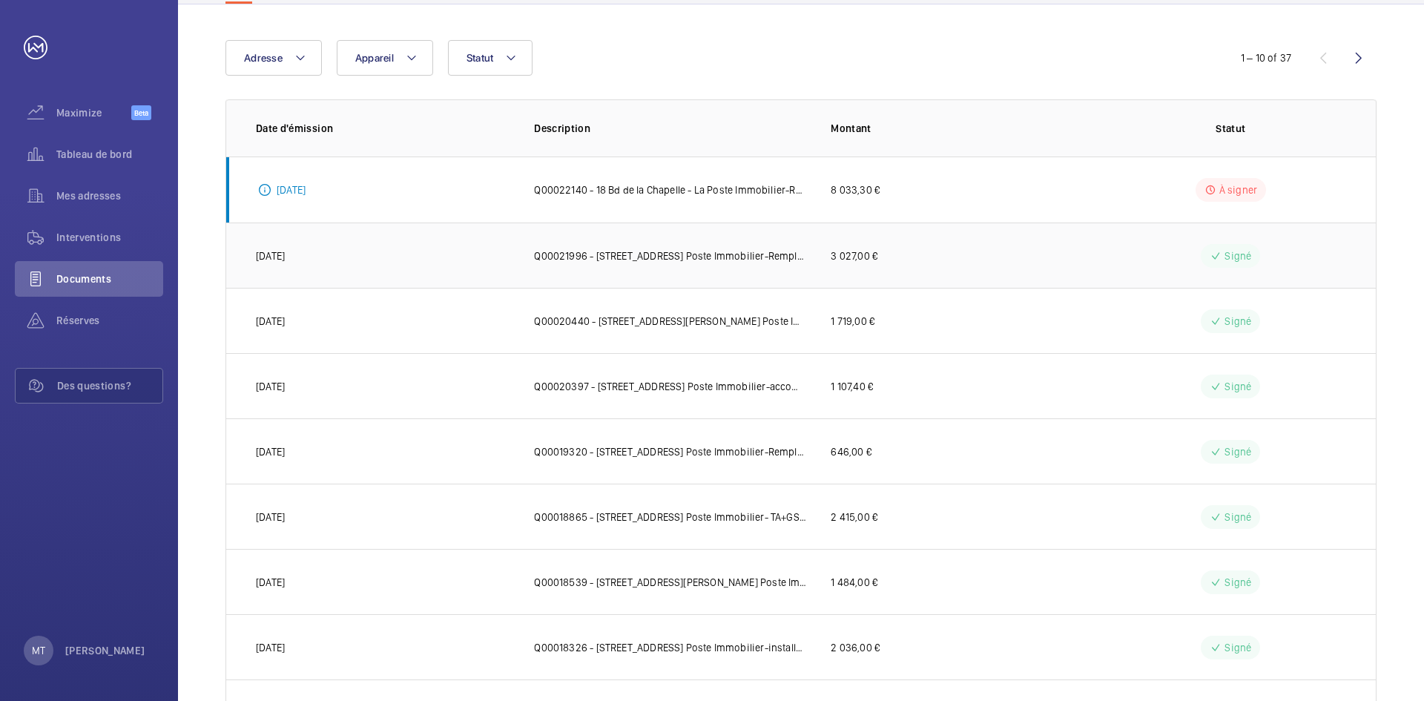
scroll to position [0, 0]
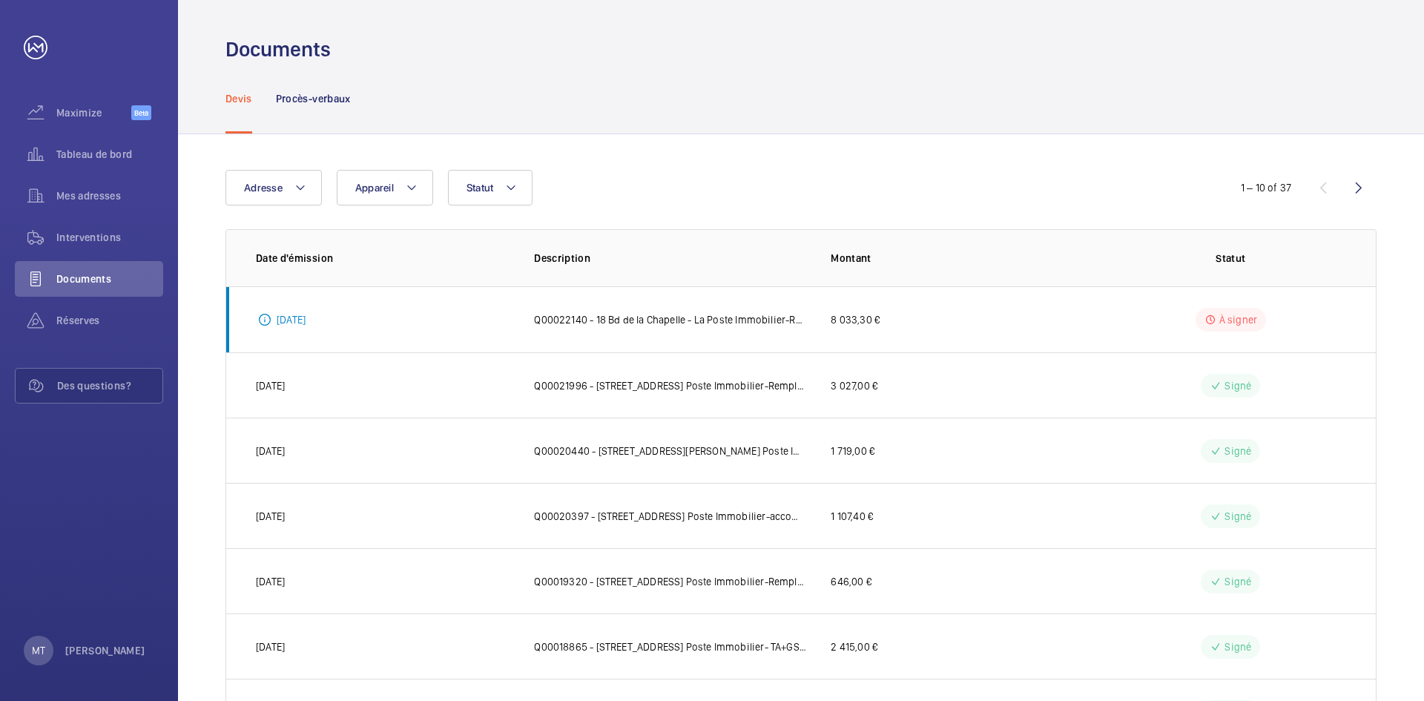
click at [913, 62] on div "Documents" at bounding box center [800, 49] width 1151 height 27
click at [727, 151] on div "Adresse Appareil Statut 1 – 10 of 37 Date d'émission Description Montant Statut…" at bounding box center [801, 554] width 1246 height 841
click at [1359, 187] on wm-front-icon-button at bounding box center [1359, 188] width 36 height 36
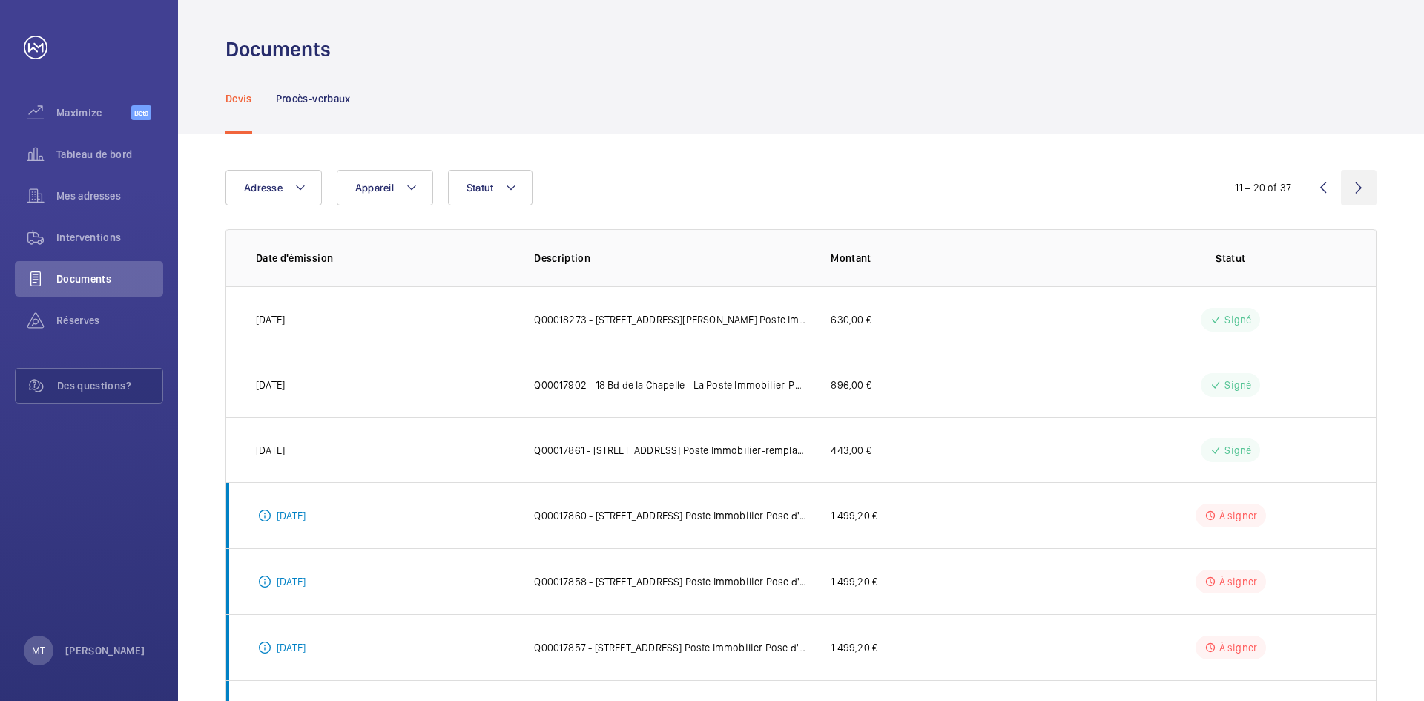
click at [1359, 187] on wm-front-icon-button at bounding box center [1359, 188] width 36 height 36
click at [942, 87] on div "Devis Procès-verbaux" at bounding box center [800, 98] width 1151 height 70
